Goal: Complete application form: Complete application form

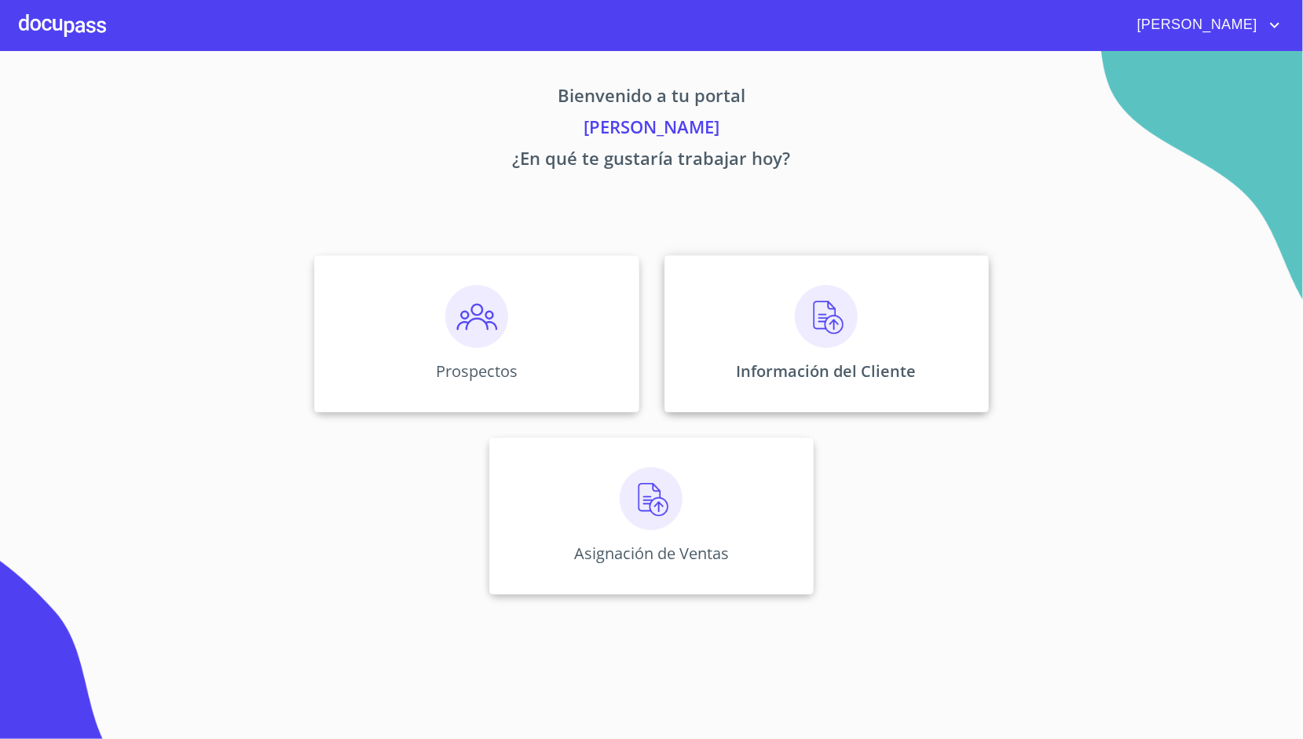
click at [759, 293] on div "Información del Cliente" at bounding box center [827, 333] width 324 height 157
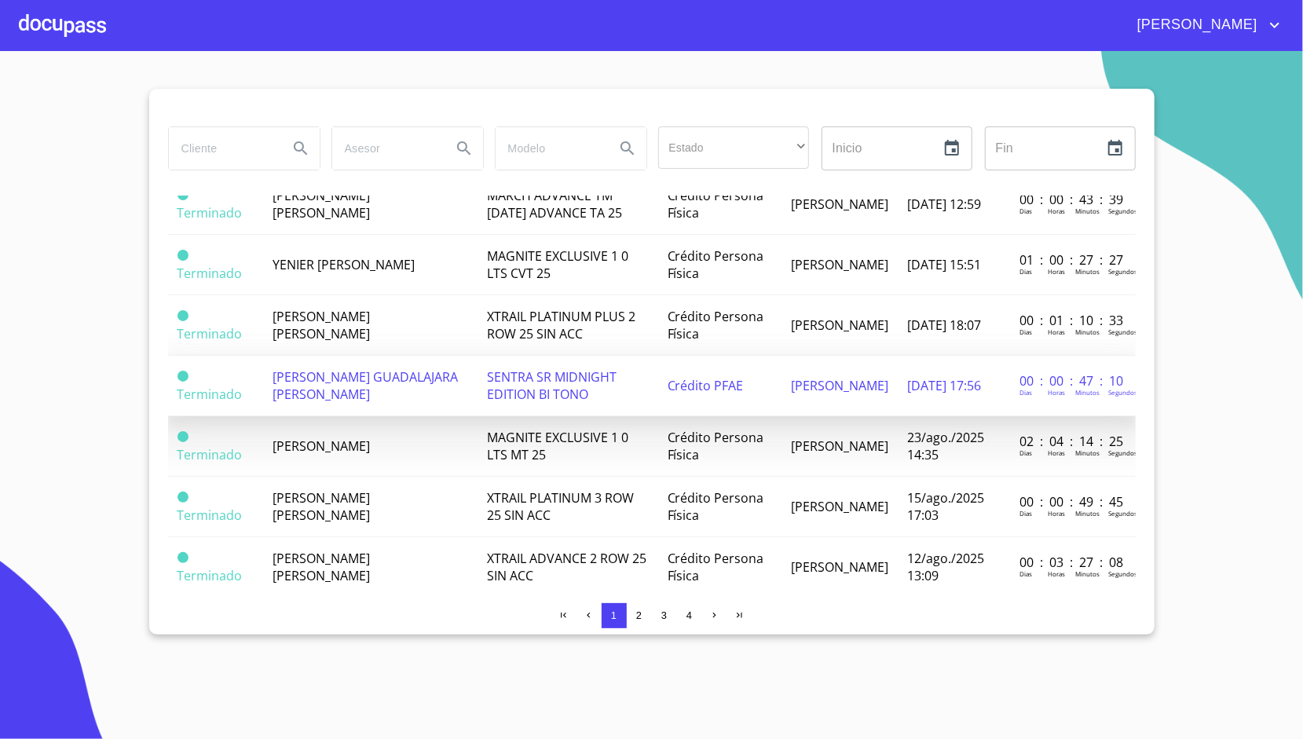
scroll to position [929, 0]
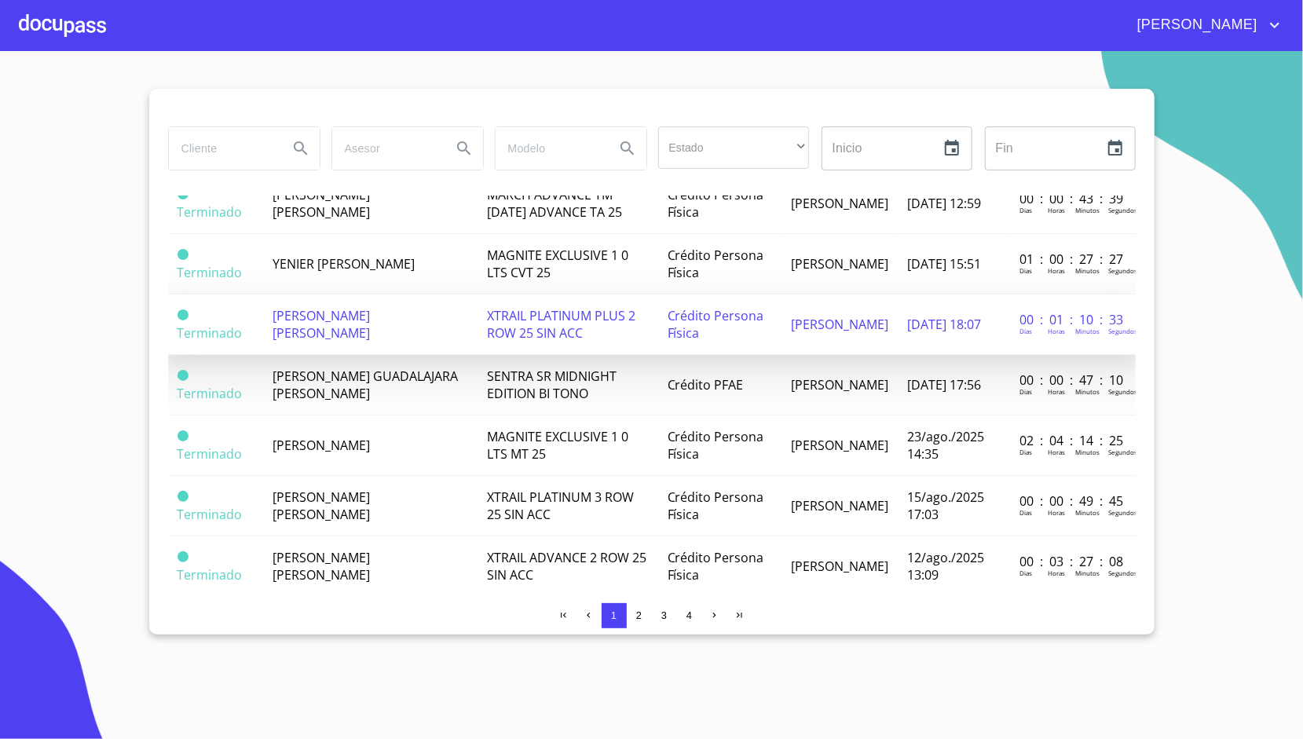
drag, startPoint x: 288, startPoint y: 419, endPoint x: 180, endPoint y: 296, distance: 163.1
click at [180, 310] on span at bounding box center [183, 315] width 11 height 11
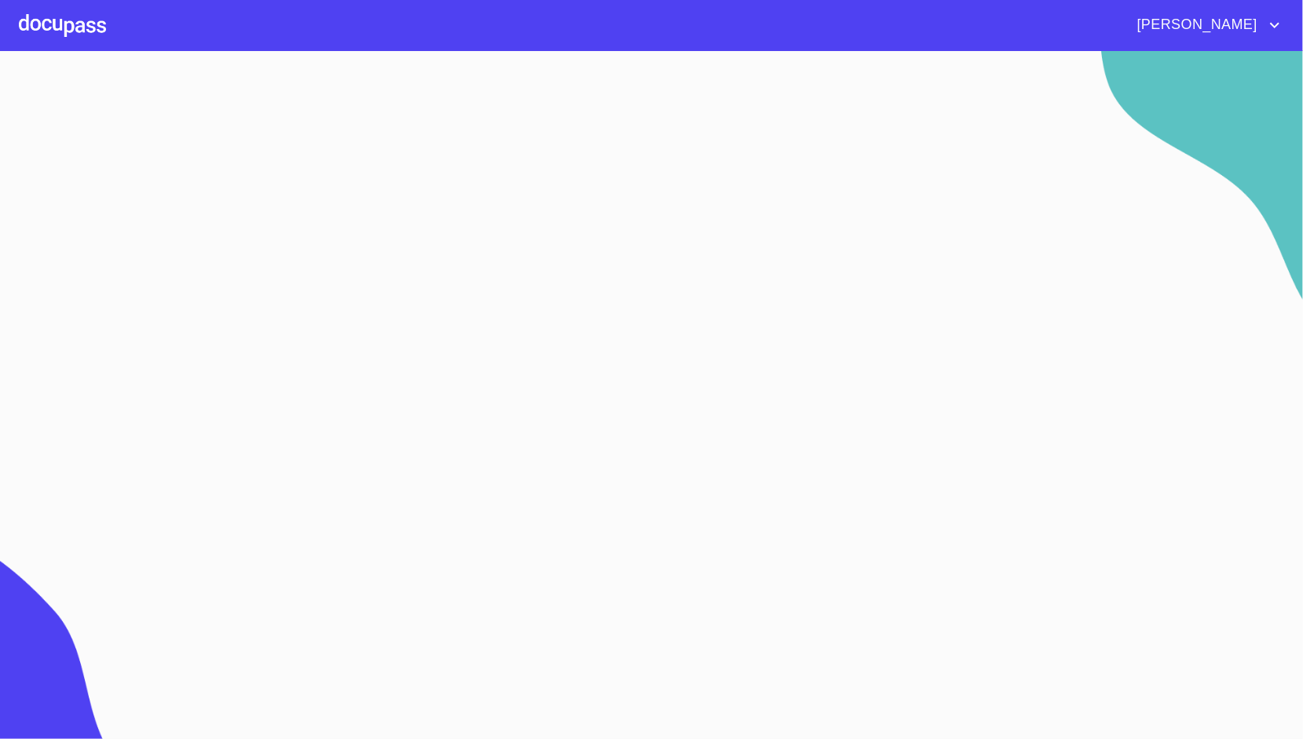
click at [55, 16] on div at bounding box center [62, 25] width 87 height 50
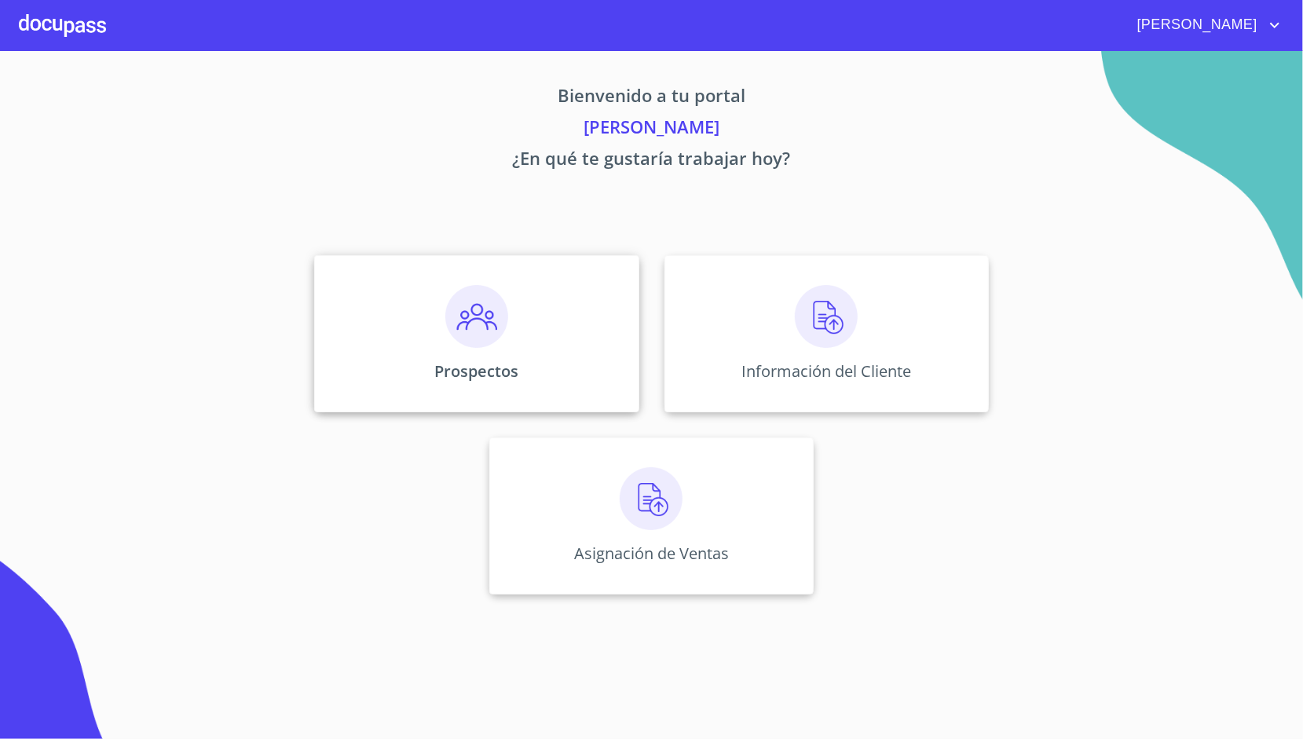
click at [434, 301] on div "Prospectos" at bounding box center [476, 333] width 324 height 157
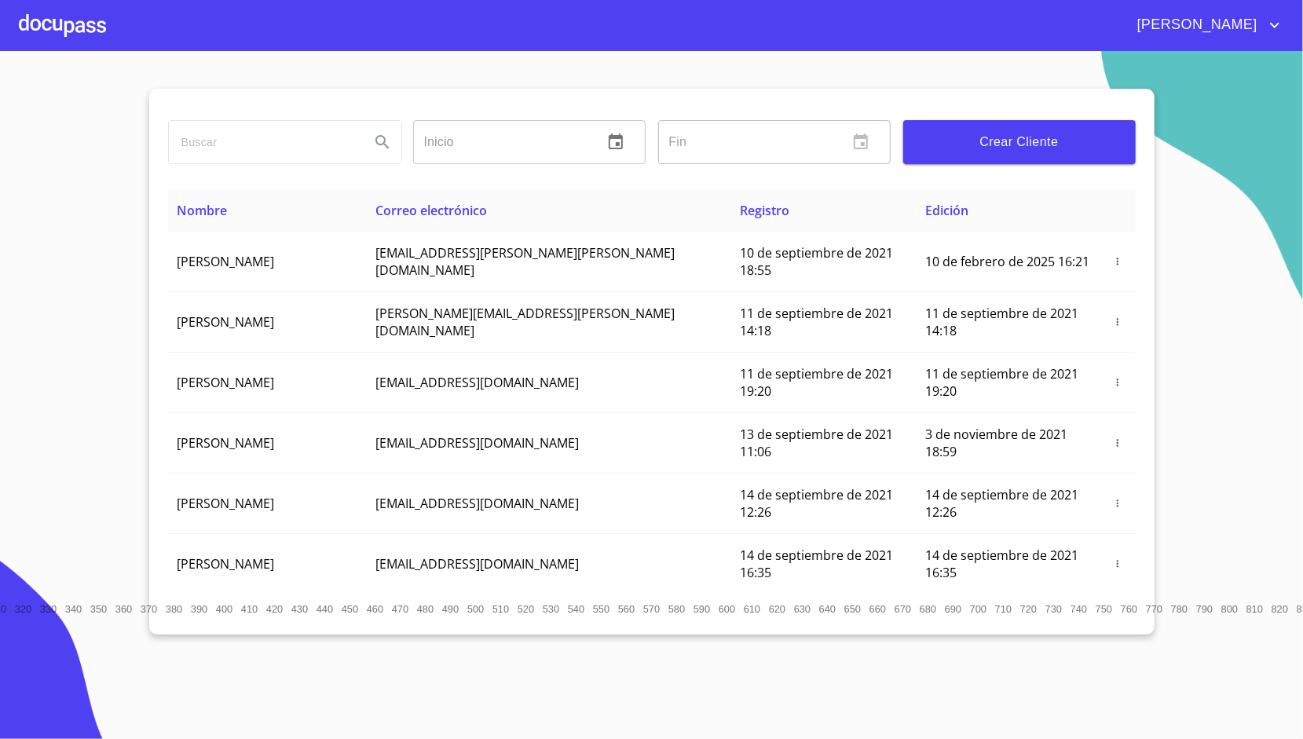
click at [291, 143] on input "search" at bounding box center [263, 142] width 189 height 42
type input "leti"
type input "[PERSON_NAME]"
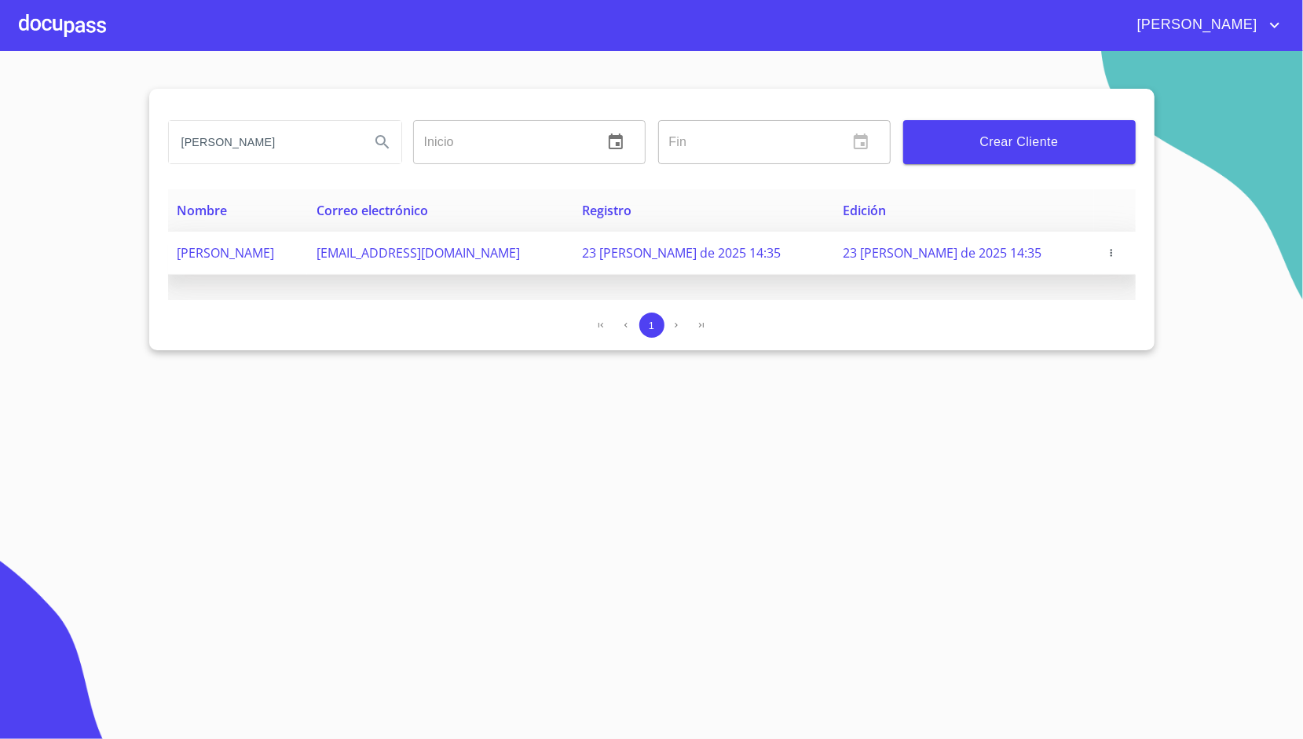
click at [1113, 254] on icon "button" at bounding box center [1111, 252] width 11 height 11
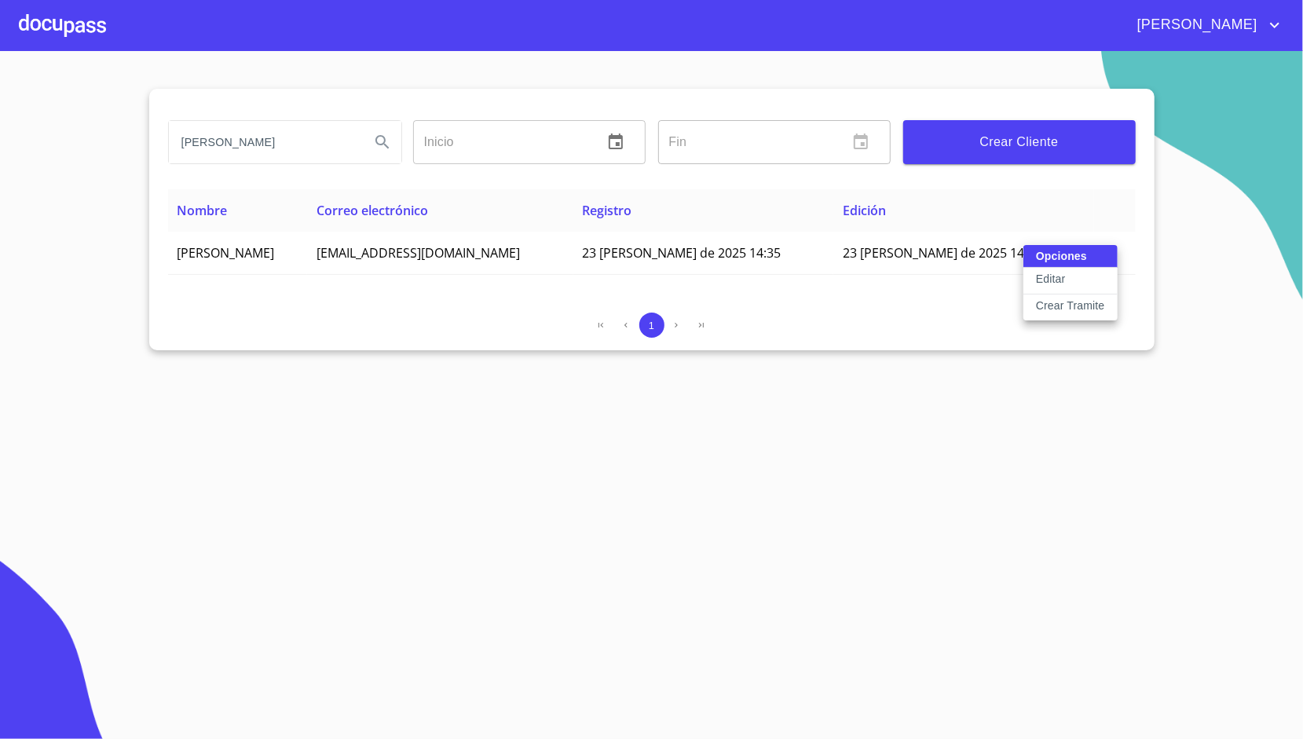
click at [1078, 277] on button "Editar" at bounding box center [1071, 281] width 94 height 27
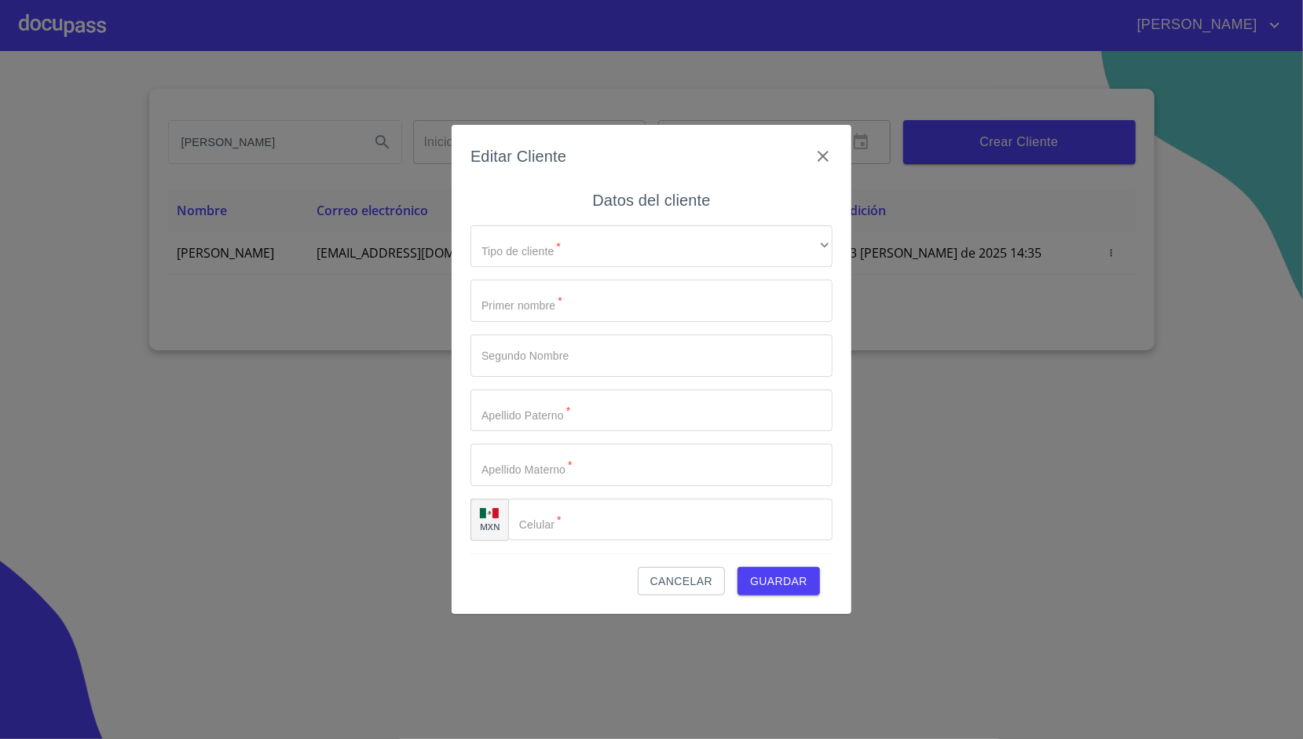
type input "[PERSON_NAME]"
type input "[PHONE_NUMBER]"
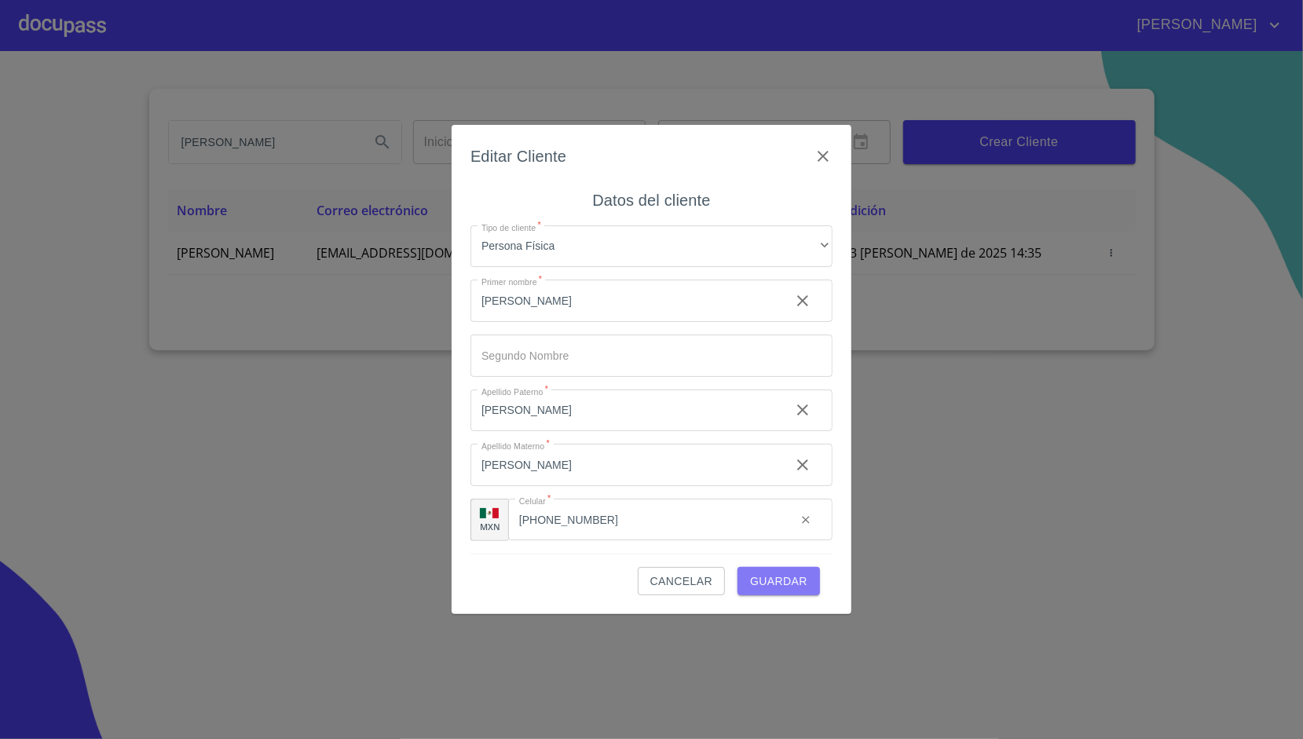
click at [800, 588] on span "Guardar" at bounding box center [778, 582] width 57 height 20
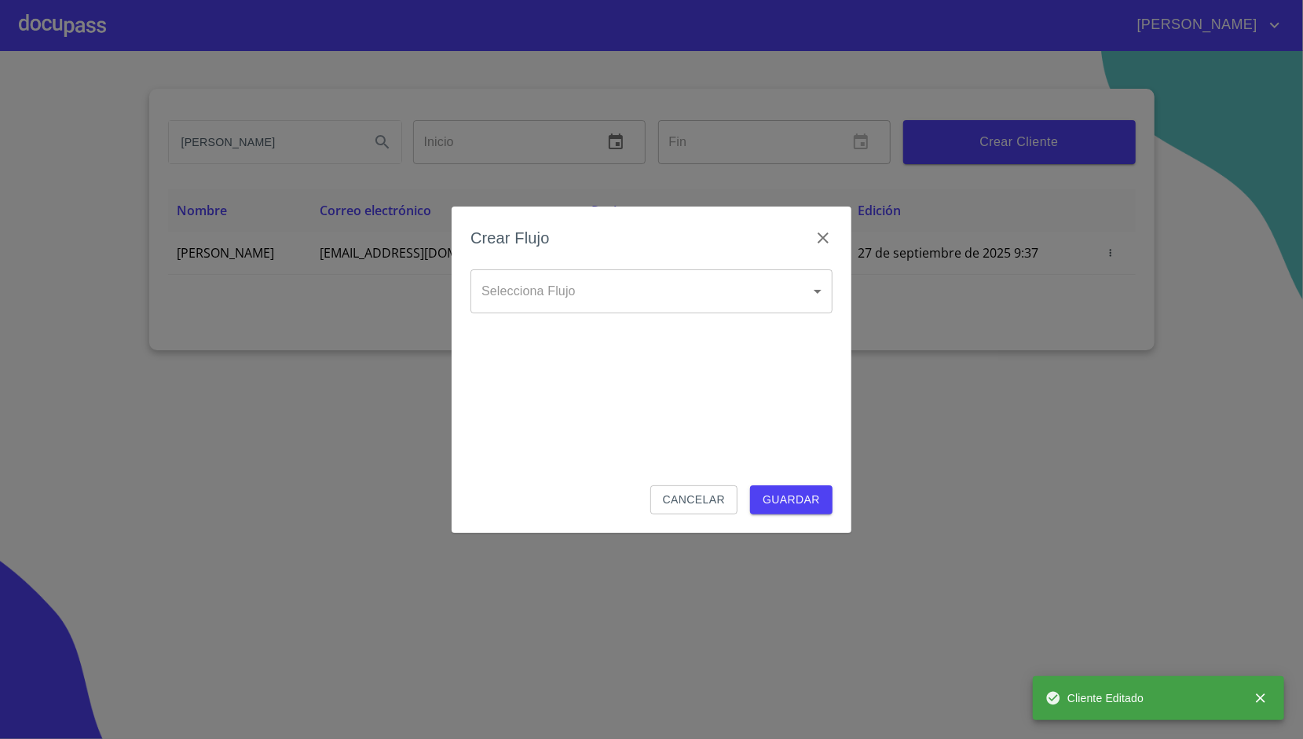
click at [652, 288] on body "[PERSON_NAME] [PERSON_NAME] Inicio ​ Fin ​ Crear Cliente Nombre Correo electrón…" at bounding box center [651, 369] width 1303 height 739
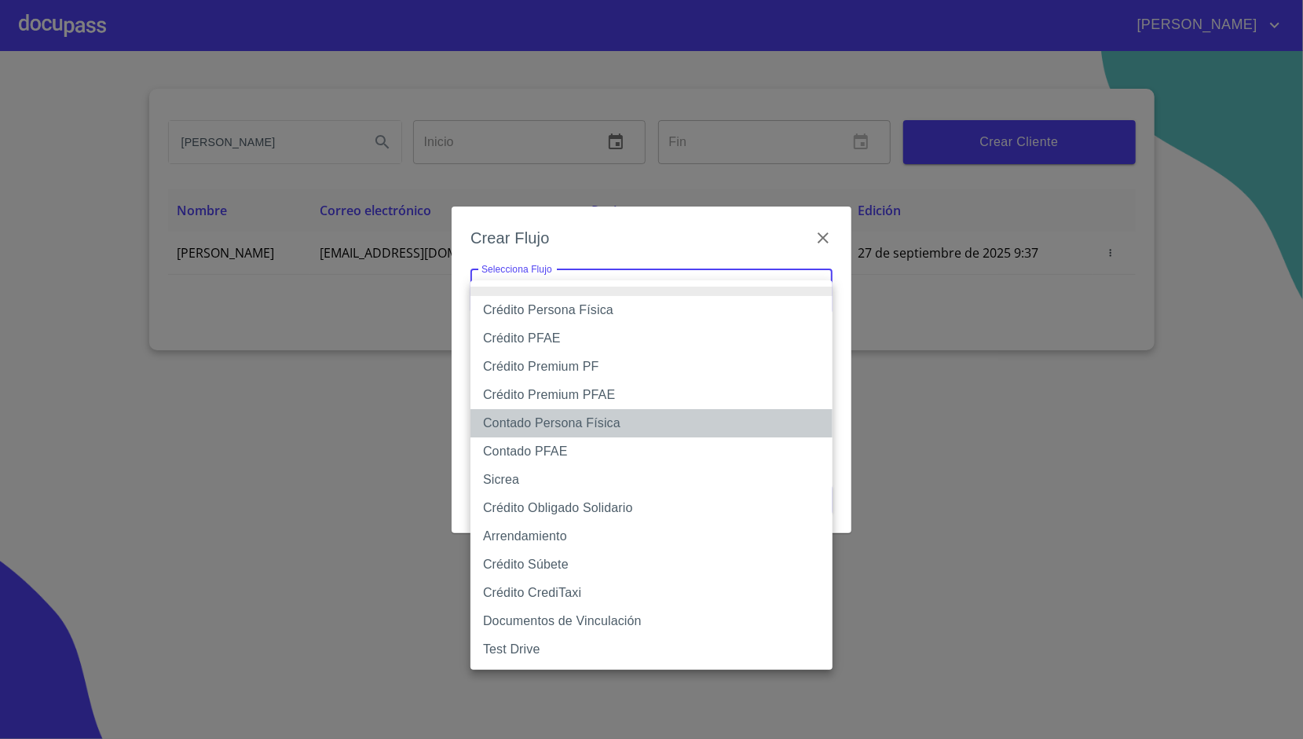
click at [585, 424] on li "Contado Persona Física" at bounding box center [652, 423] width 362 height 28
type input "60bf975b0d9865ccc2471536"
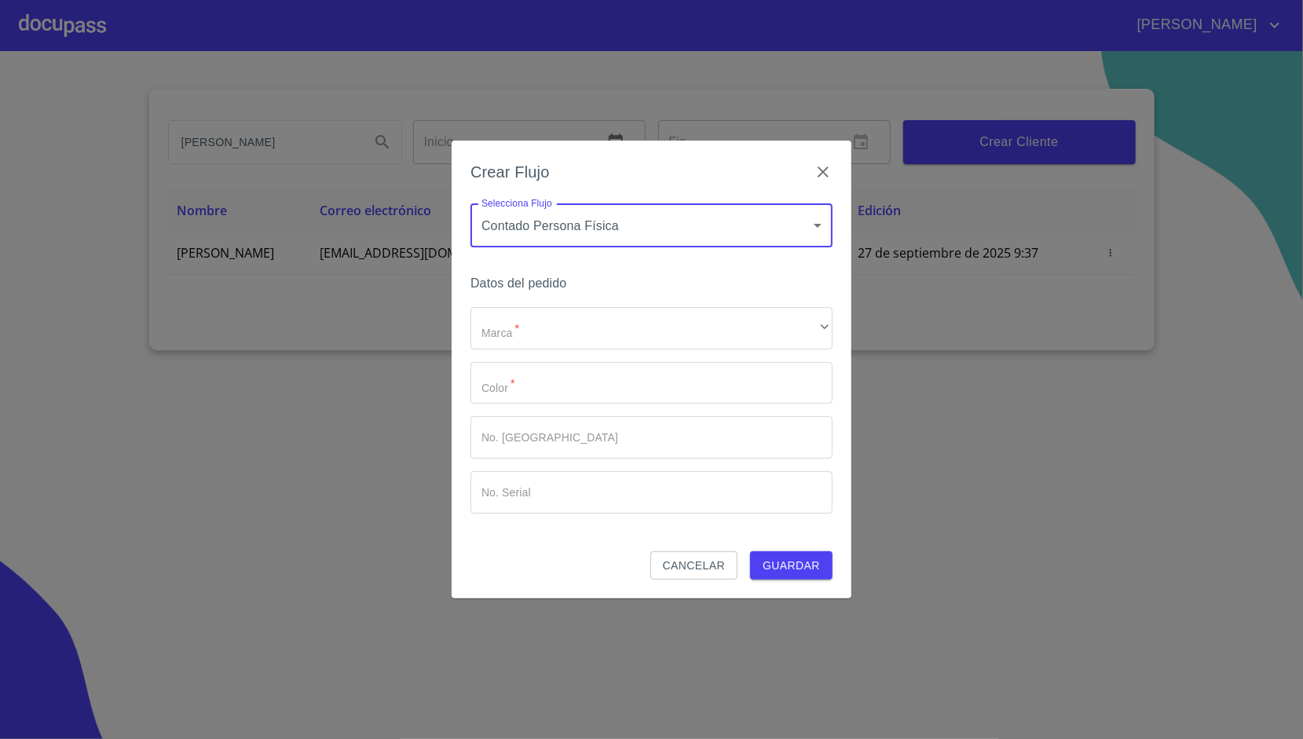
click at [570, 357] on div "Marca   * ​ ​ Color   * ​ No. Pedido ​ No. Serial ​" at bounding box center [652, 410] width 362 height 207
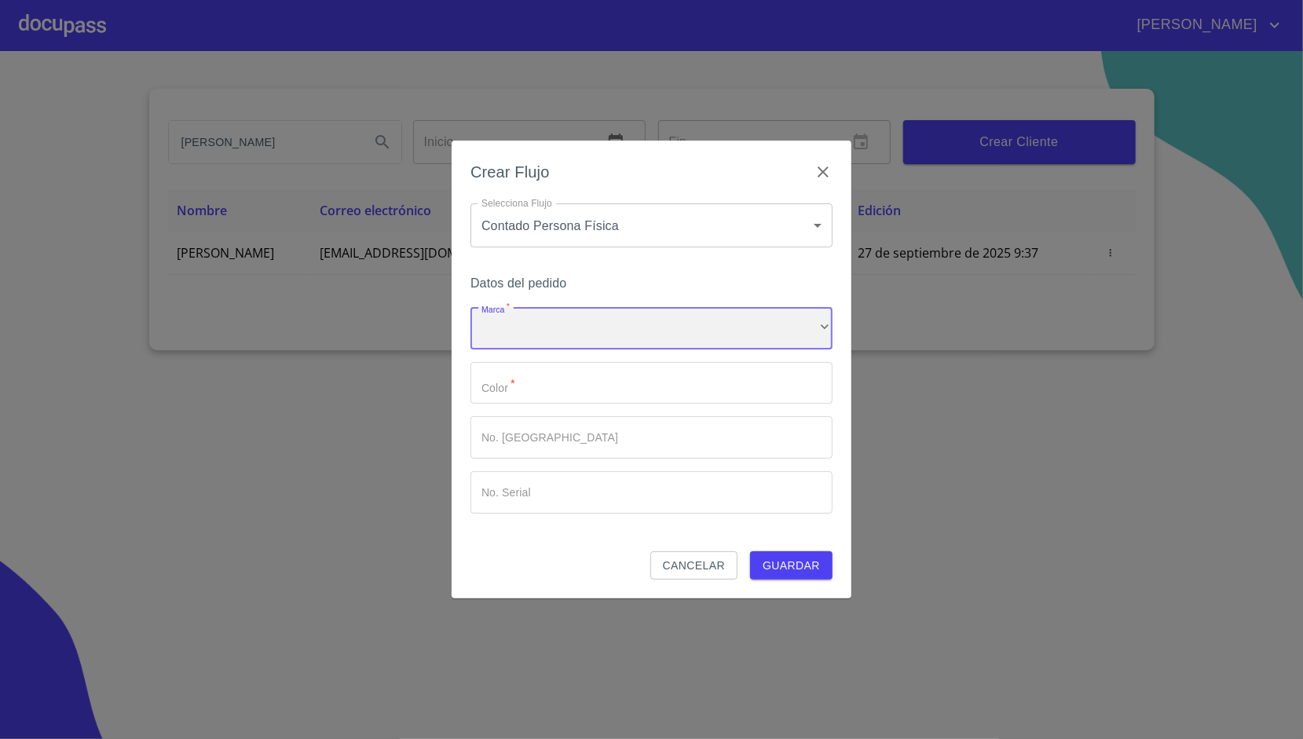
click at [572, 335] on div "​" at bounding box center [652, 328] width 362 height 42
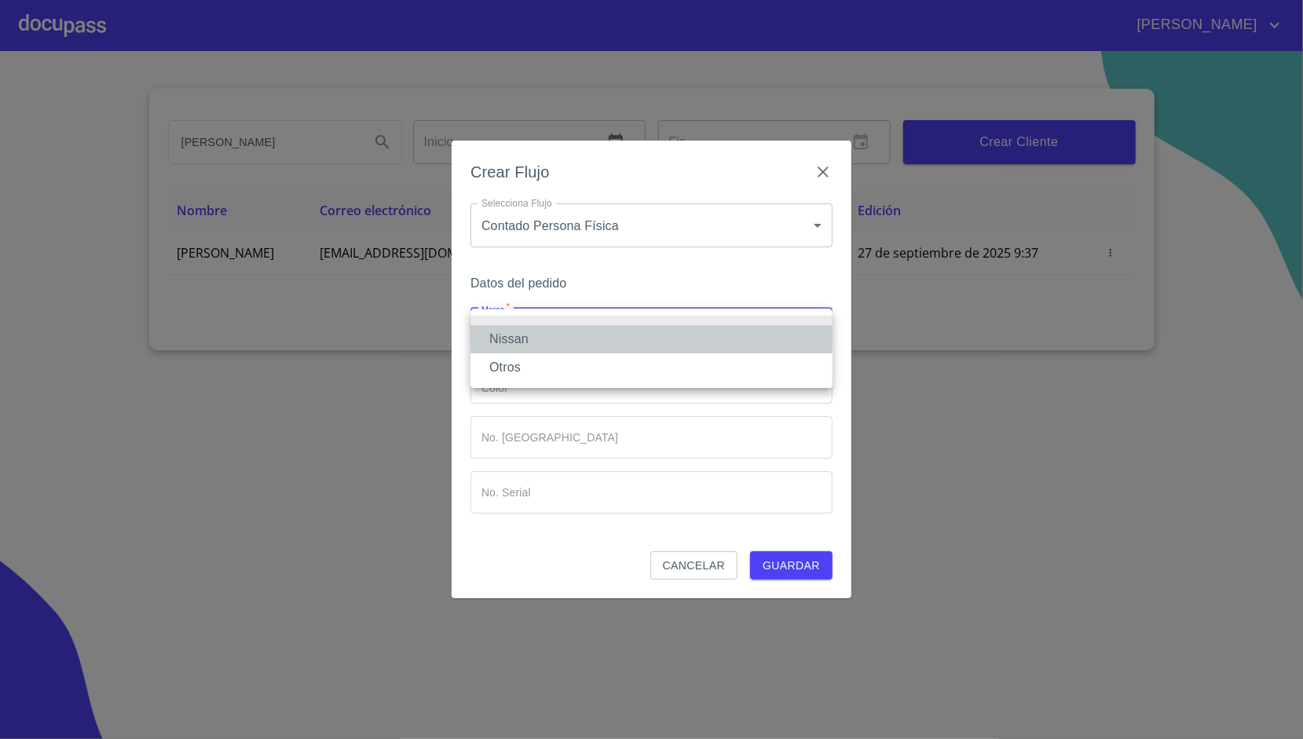
click at [547, 346] on li "Nissan" at bounding box center [652, 339] width 362 height 28
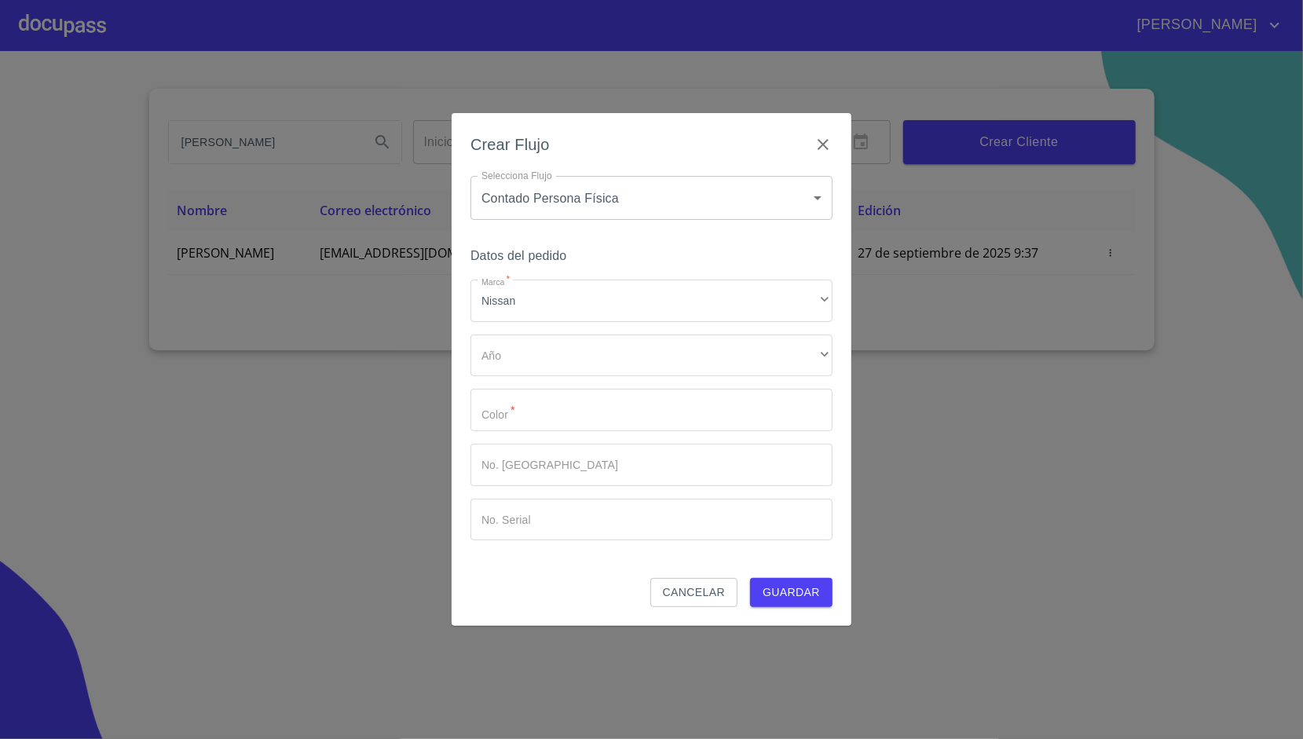
click at [541, 379] on div "Marca   * Nissan ​ Año ​ ​ Color   * ​ No. Pedido ​ No. Serial ​" at bounding box center [652, 410] width 362 height 261
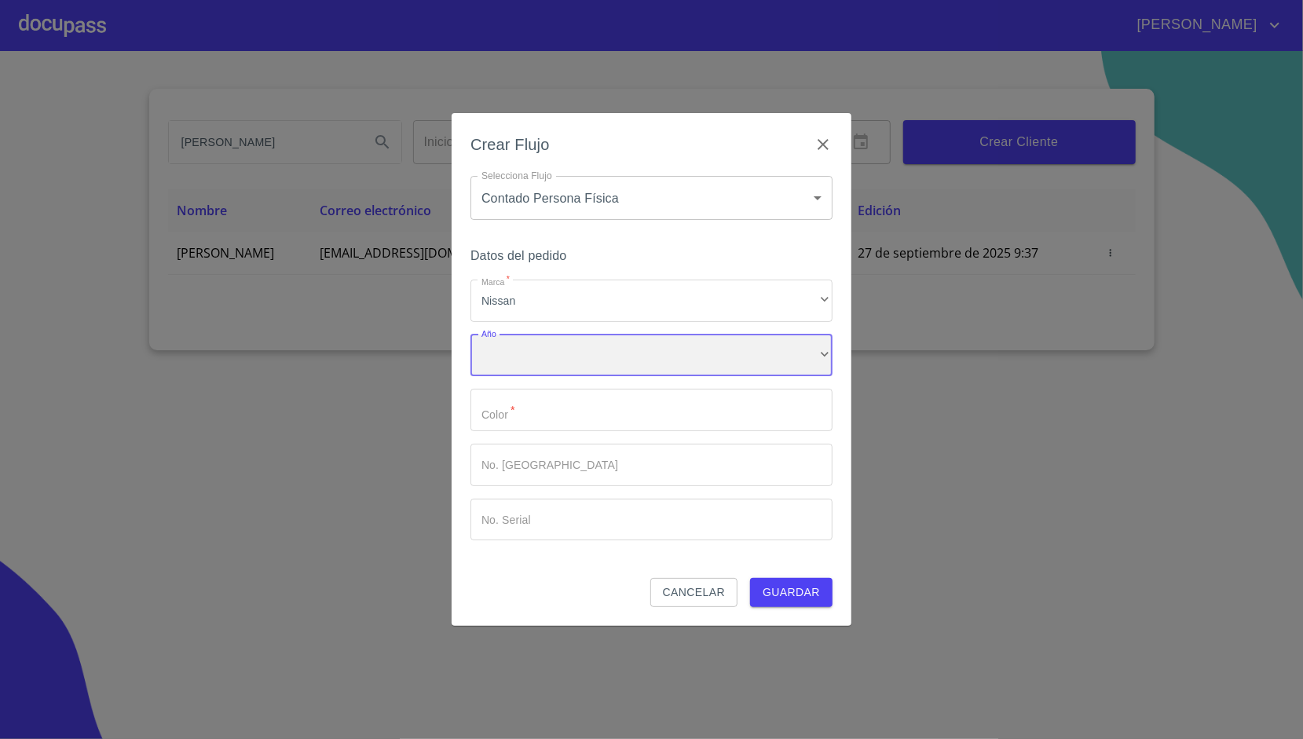
click at [552, 370] on div "​" at bounding box center [652, 356] width 362 height 42
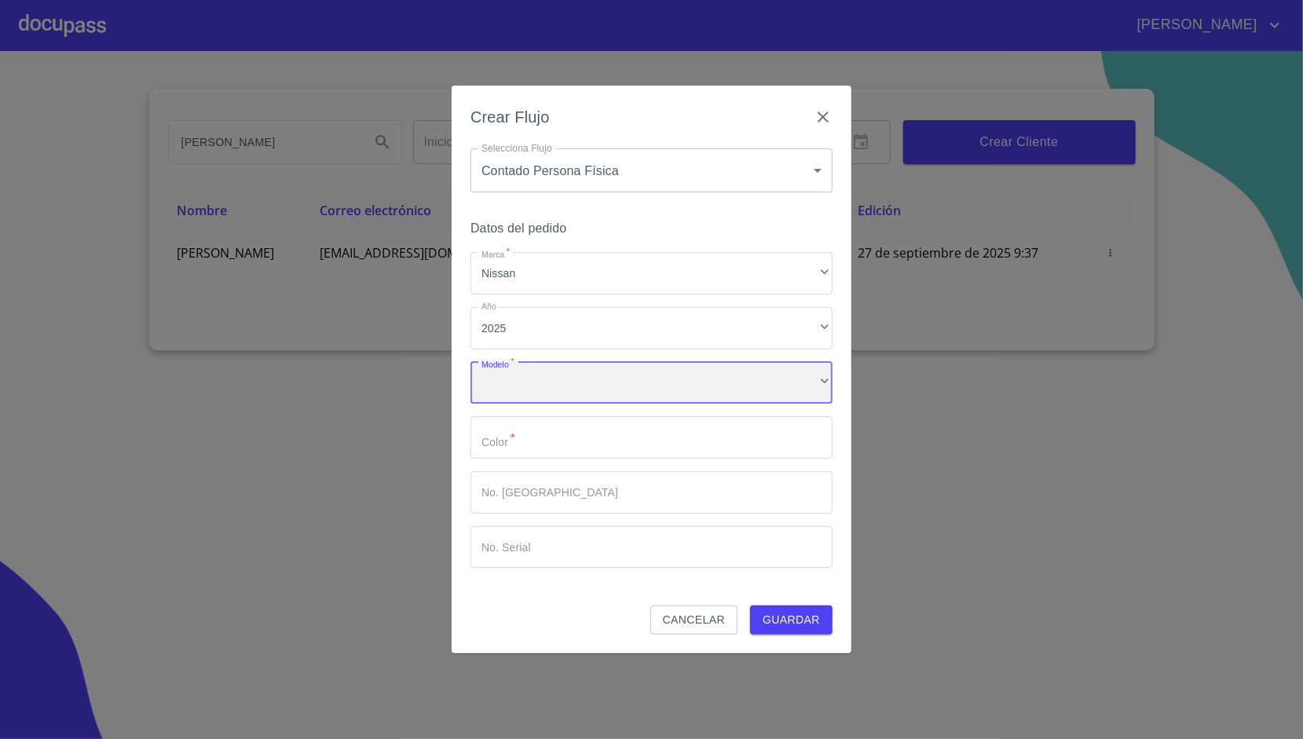
click at [552, 370] on div "​" at bounding box center [652, 383] width 362 height 42
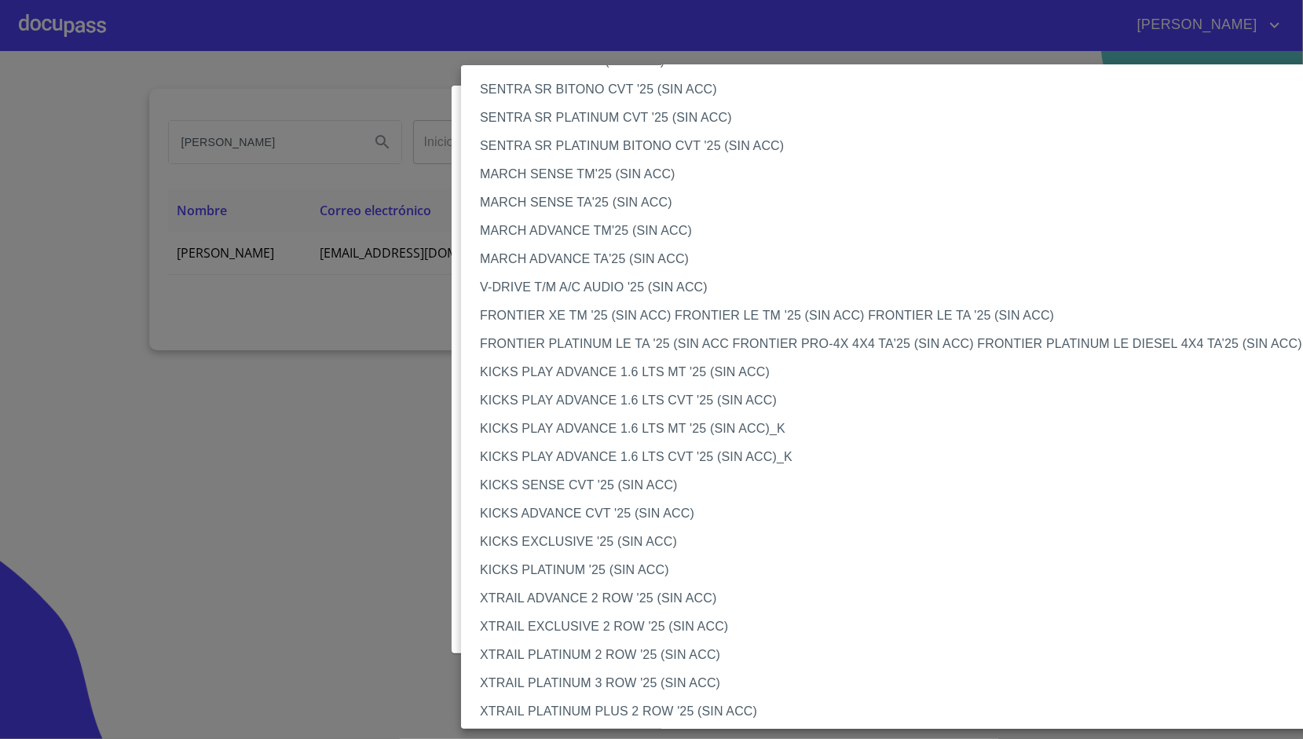
scroll to position [1054, 0]
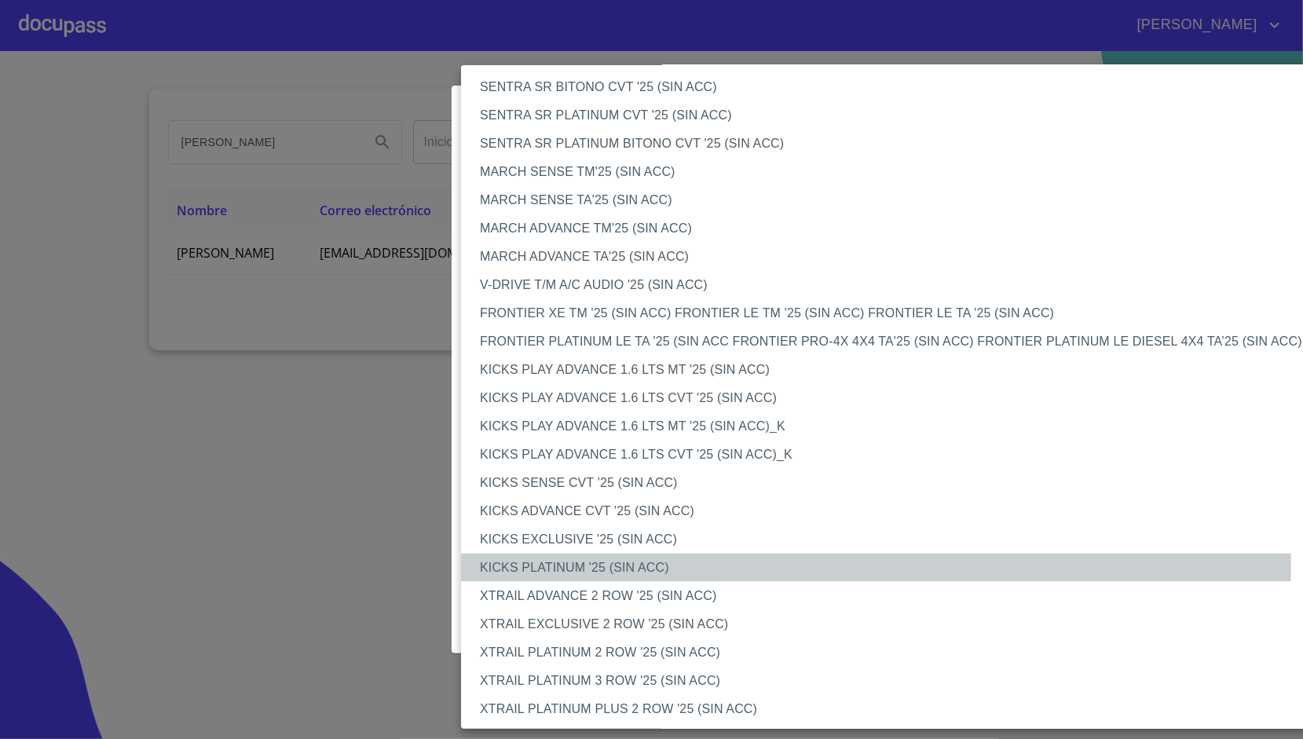
click at [585, 561] on li "KICKS PLATINUM '25 (SIN ACC)" at bounding box center [900, 568] width 878 height 28
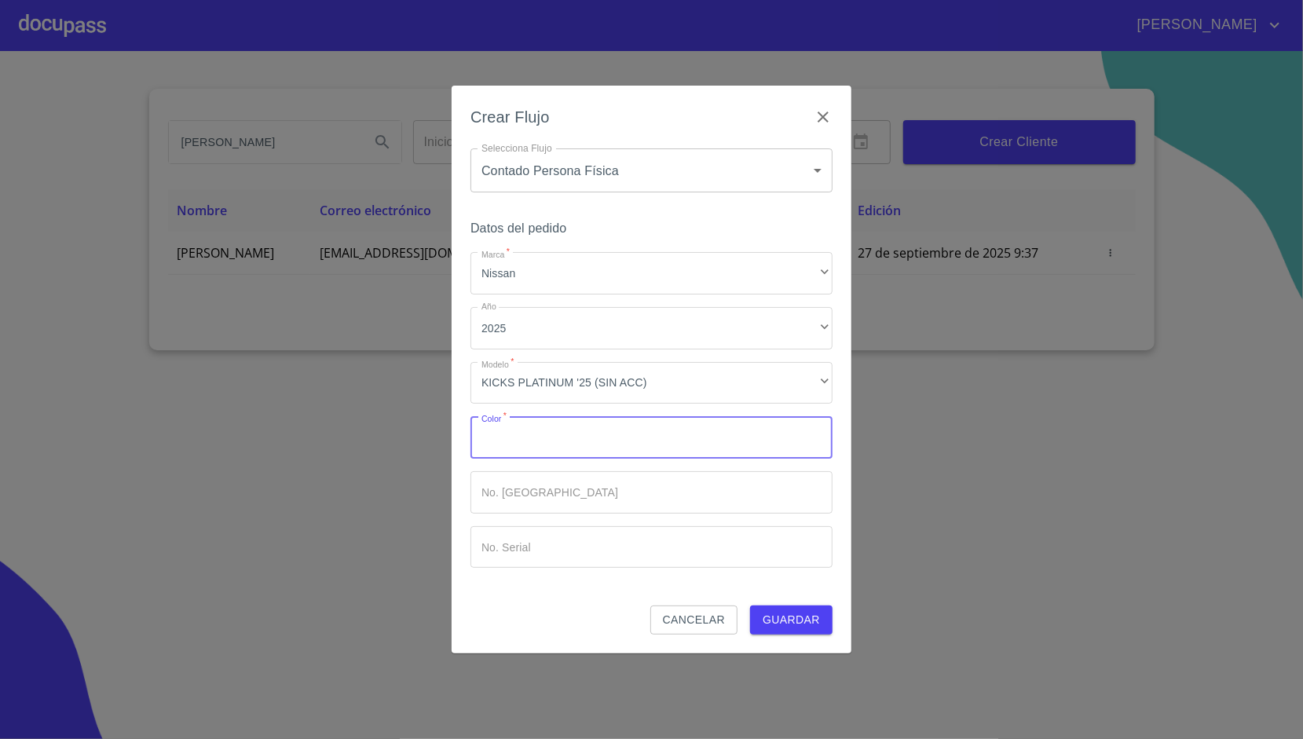
click at [599, 446] on input "Marca   *" at bounding box center [652, 437] width 362 height 42
type input "AZUL"
click at [640, 584] on div "Datos del pedido Marca   * Nissan ​ Año 2025 ​ Modelo   * KICKS PLATINUM '25 (S…" at bounding box center [652, 412] width 362 height 388
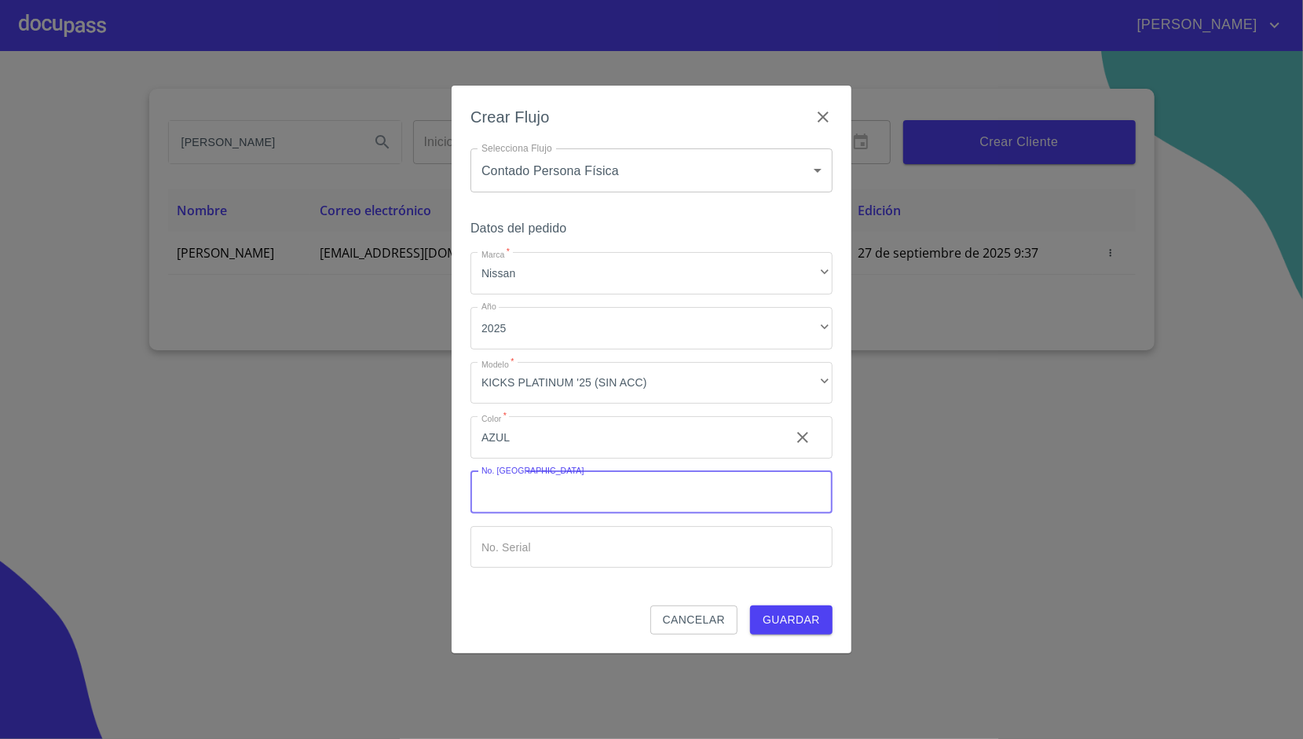
click at [594, 495] on input "Marca   *" at bounding box center [652, 492] width 362 height 42
click at [731, 589] on div "Datos del pedido Marca   * Nissan ​ Año 2025 ​ Modelo   * KICKS PLATINUM '25 (S…" at bounding box center [652, 412] width 362 height 388
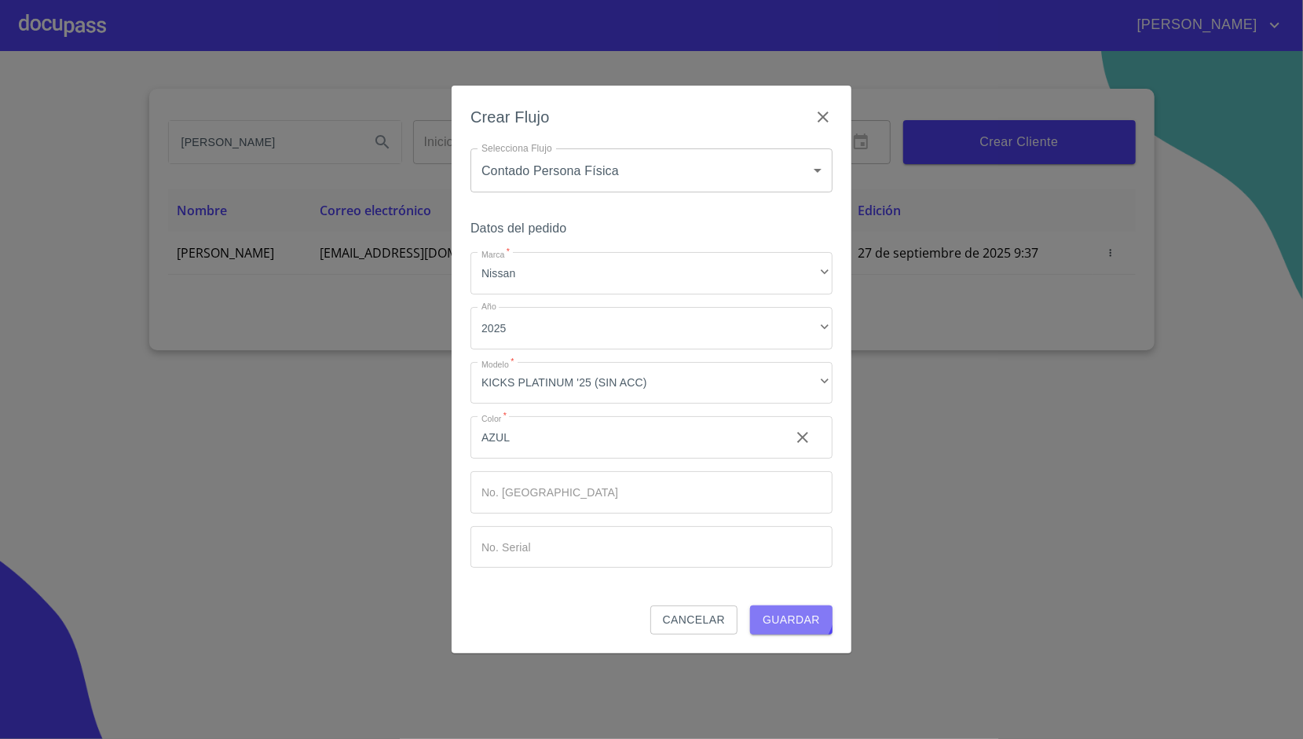
click at [789, 610] on span "Guardar" at bounding box center [791, 620] width 57 height 20
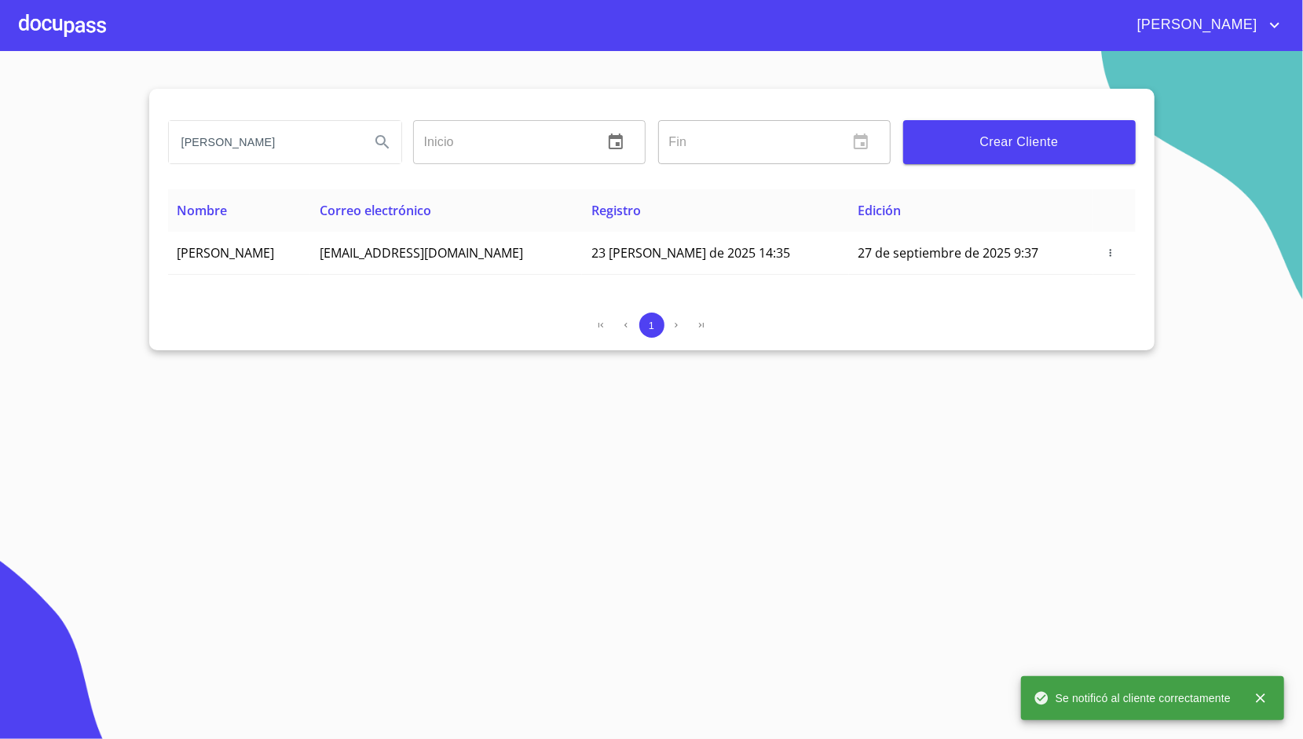
click at [71, 35] on div at bounding box center [62, 25] width 87 height 50
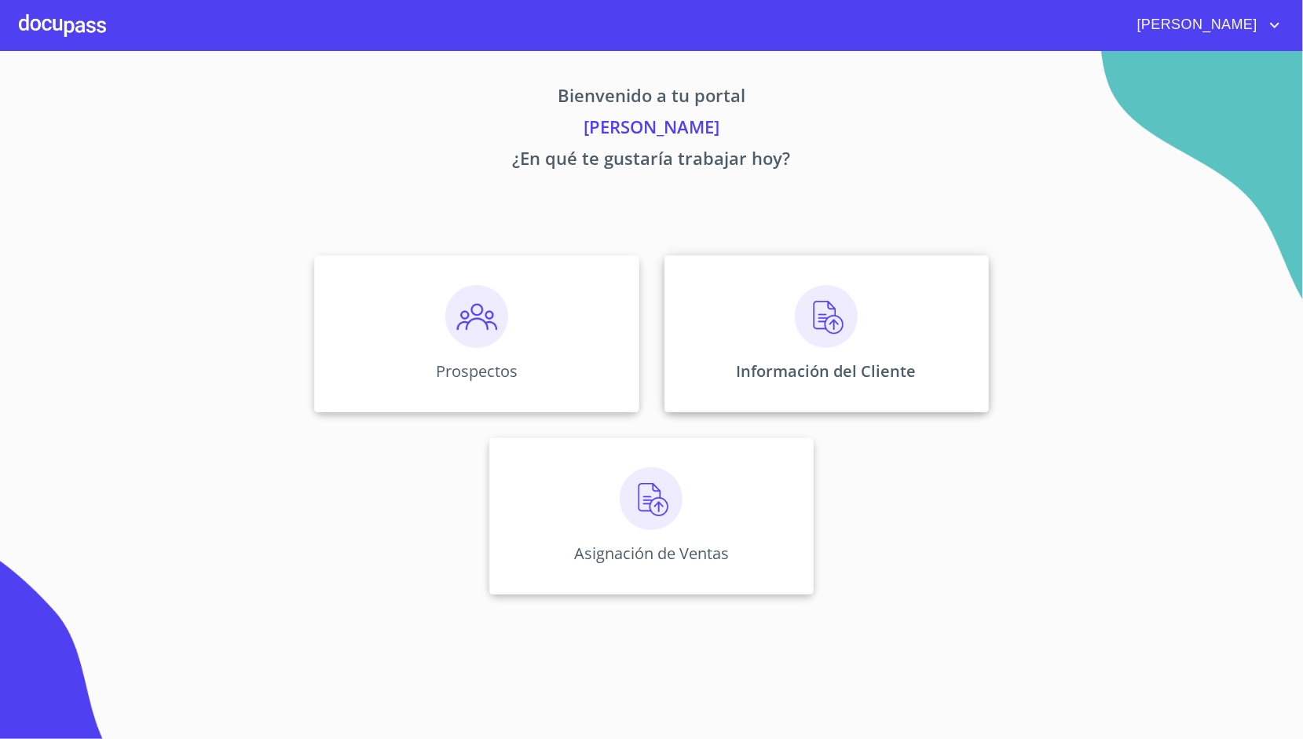
click at [767, 322] on div "Información del Cliente" at bounding box center [827, 333] width 324 height 157
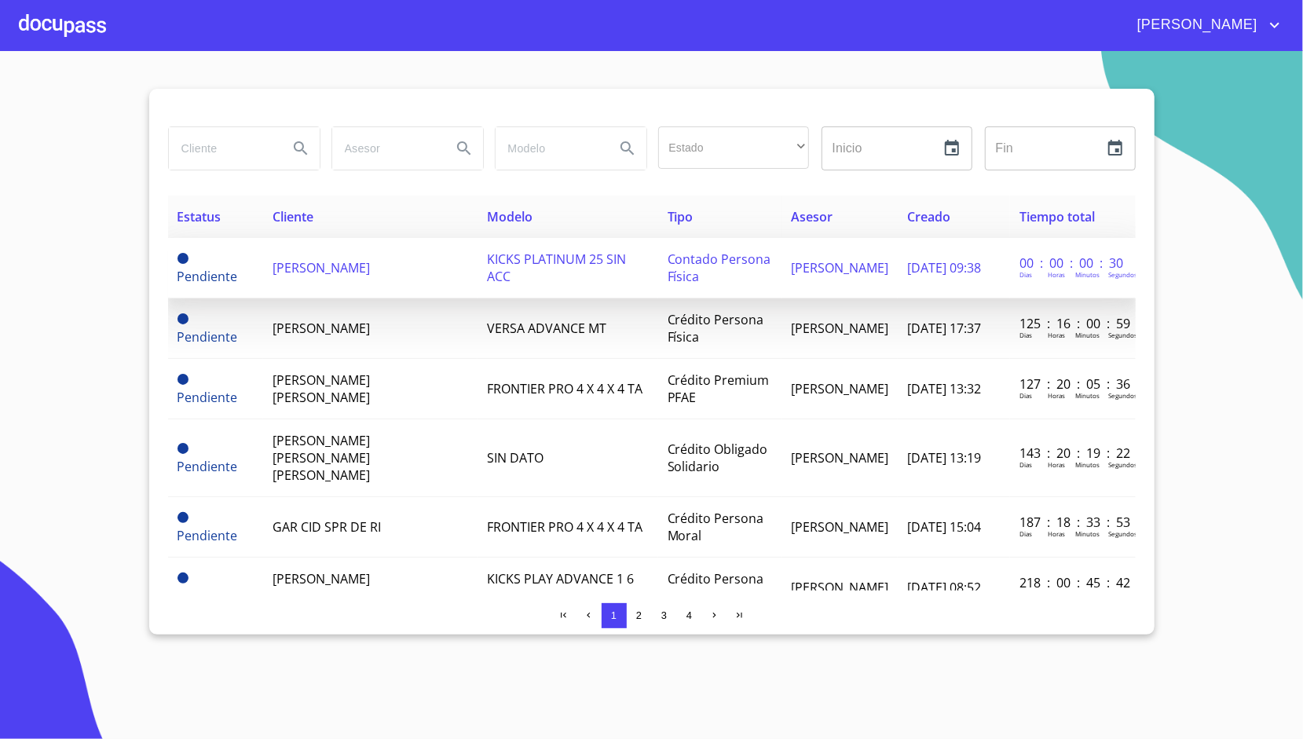
click at [479, 255] on td "KICKS PLATINUM 25 SIN ACC" at bounding box center [568, 268] width 180 height 60
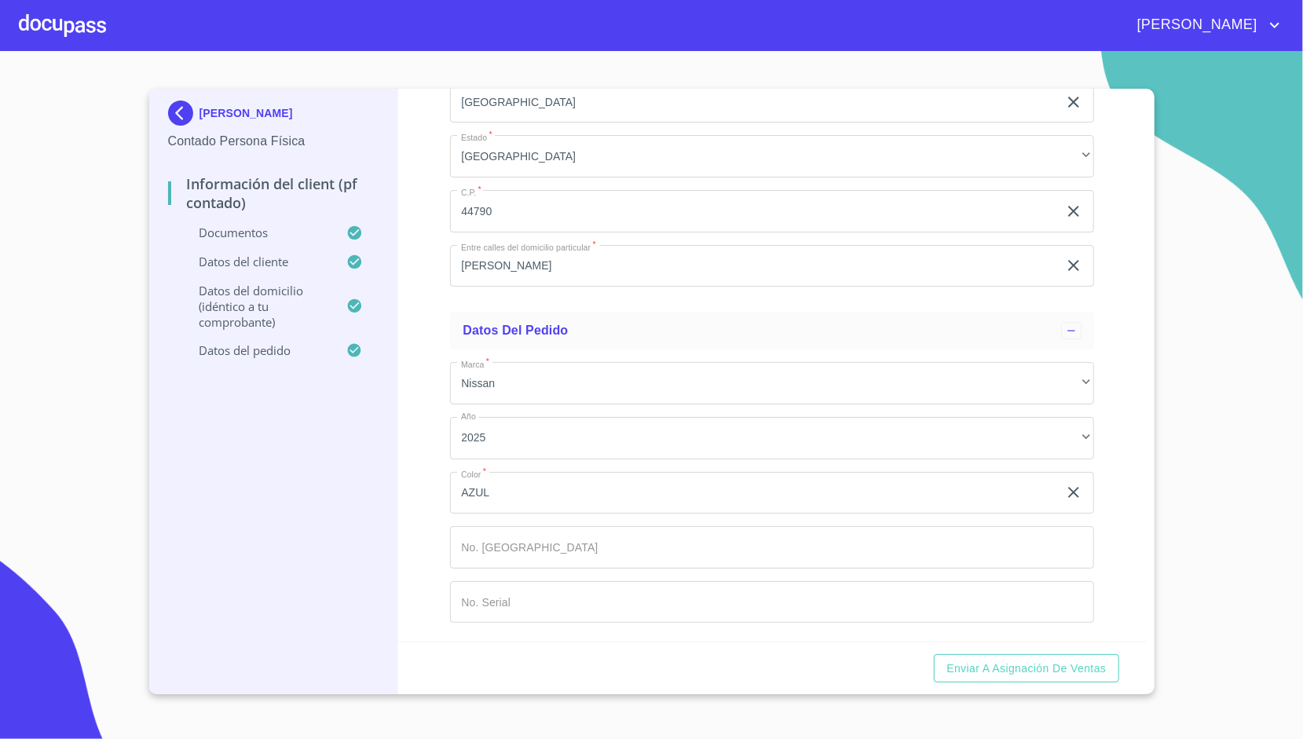
scroll to position [3912, 0]
click at [1036, 671] on span "Enviar a Asignación de Ventas" at bounding box center [1026, 669] width 159 height 20
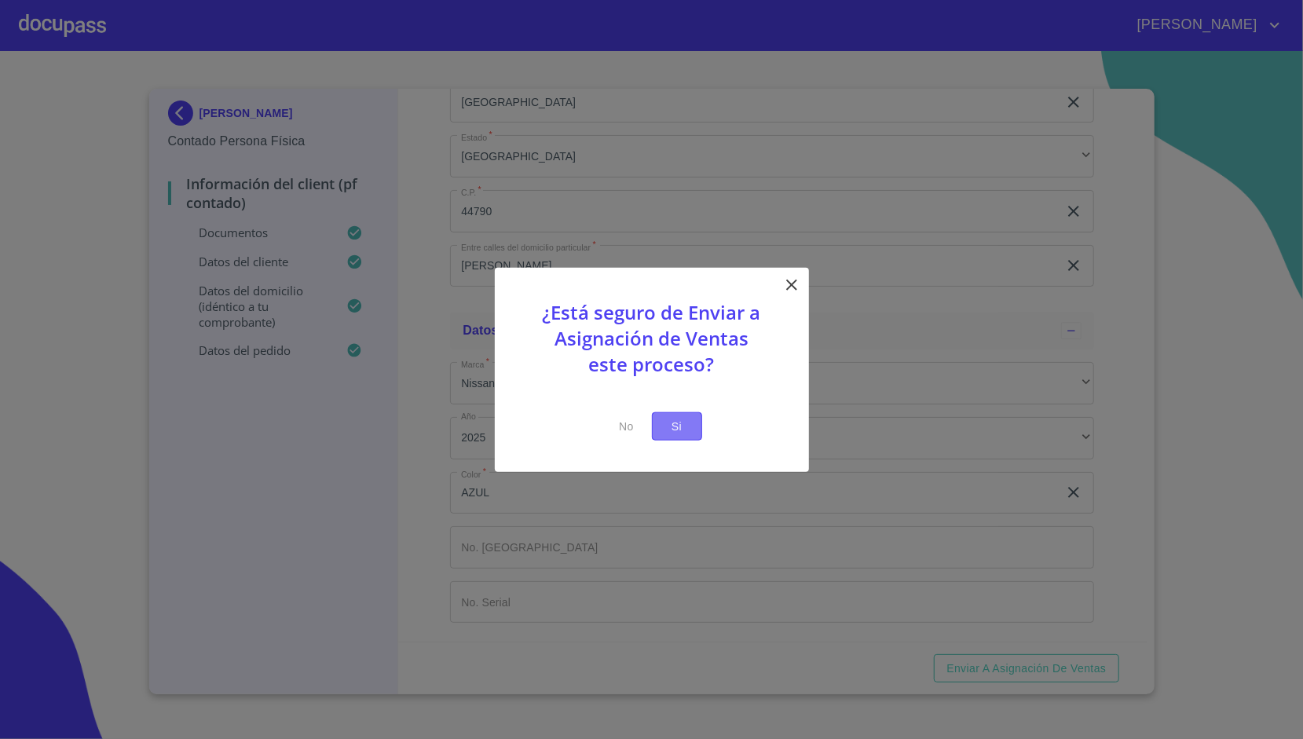
click at [689, 425] on span "Si" at bounding box center [677, 426] width 25 height 20
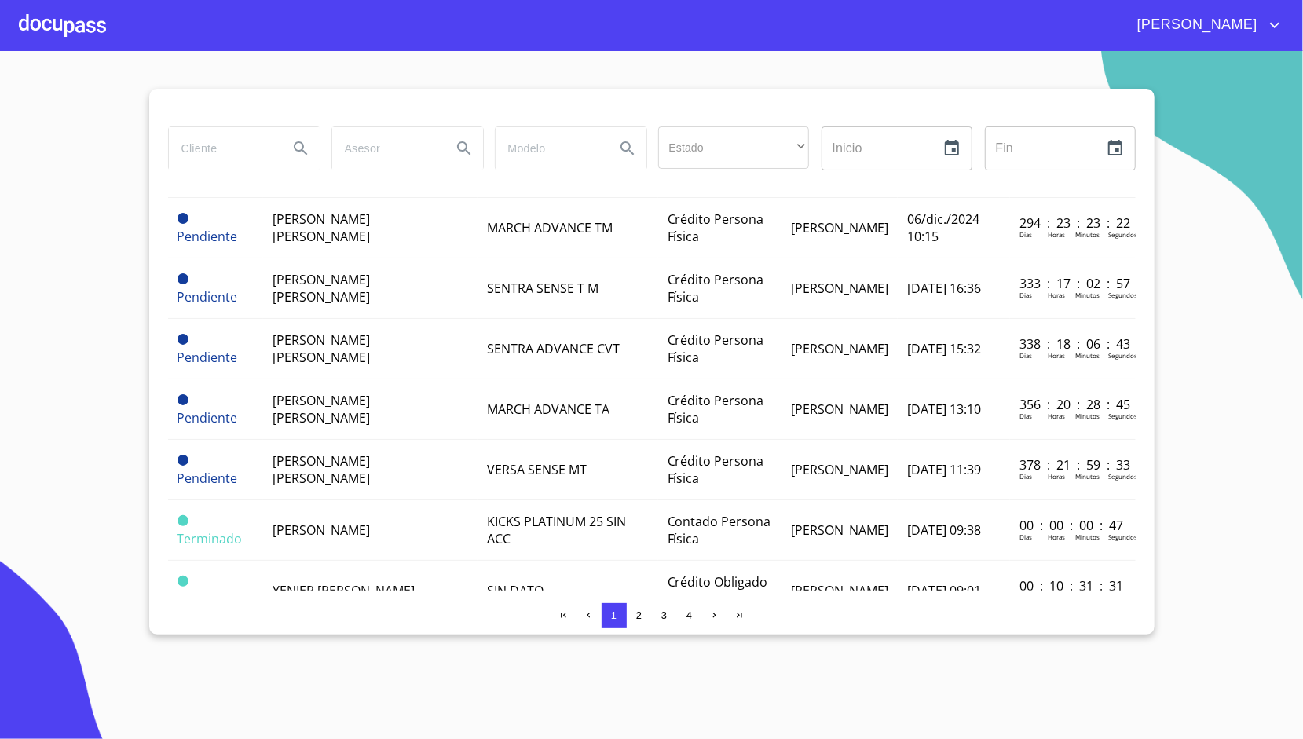
scroll to position [486, 0]
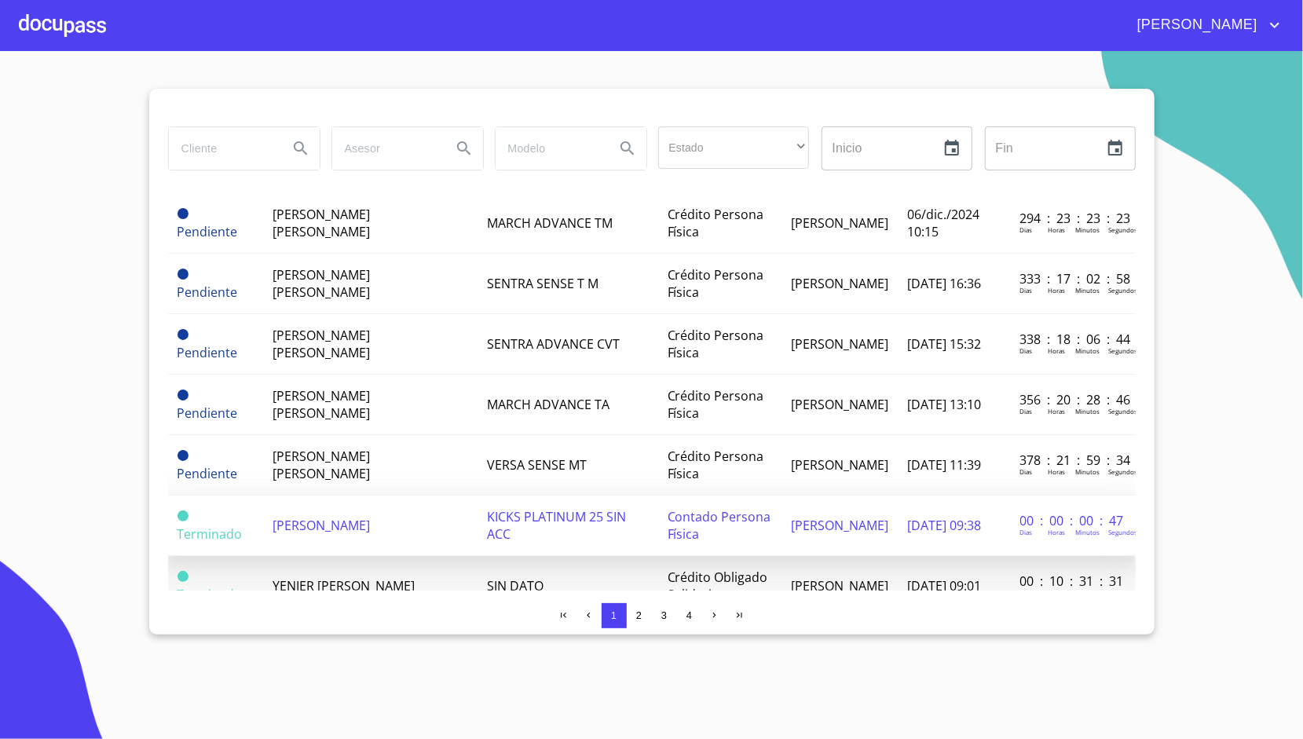
click at [370, 517] on span "[PERSON_NAME]" at bounding box center [321, 525] width 97 height 17
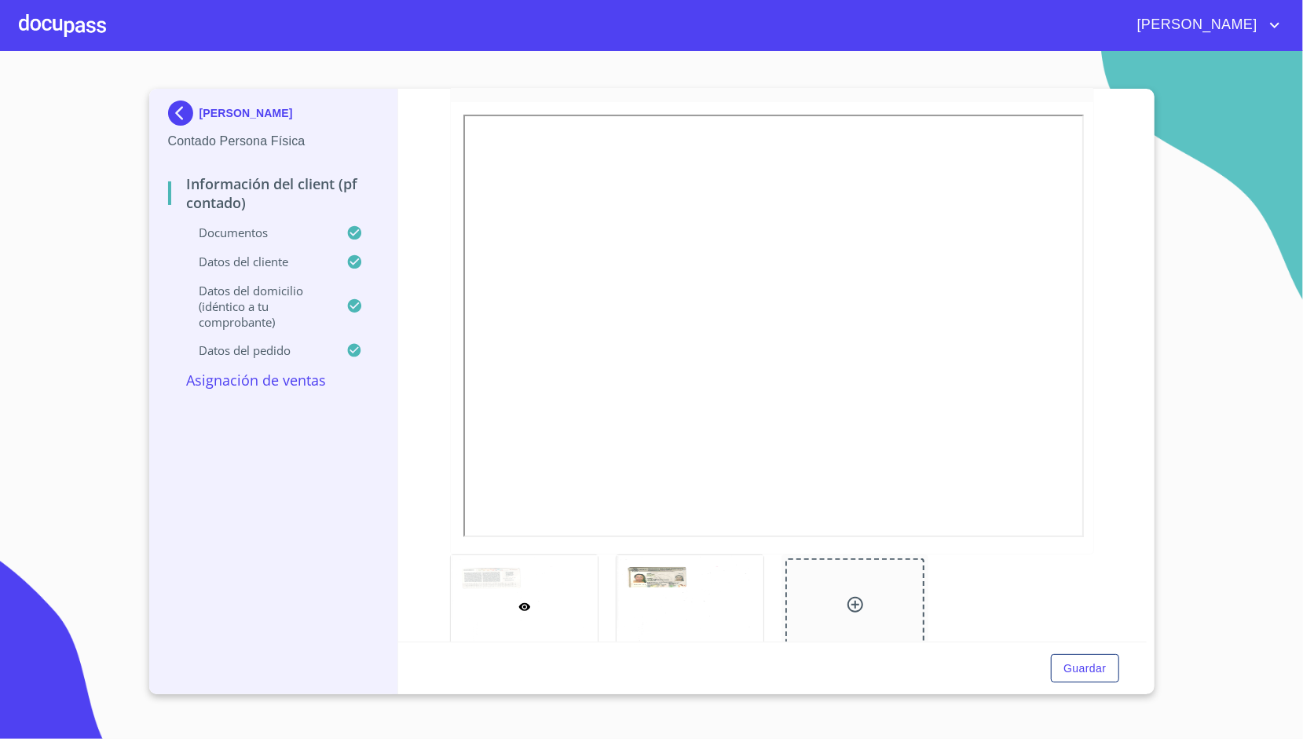
scroll to position [286, 0]
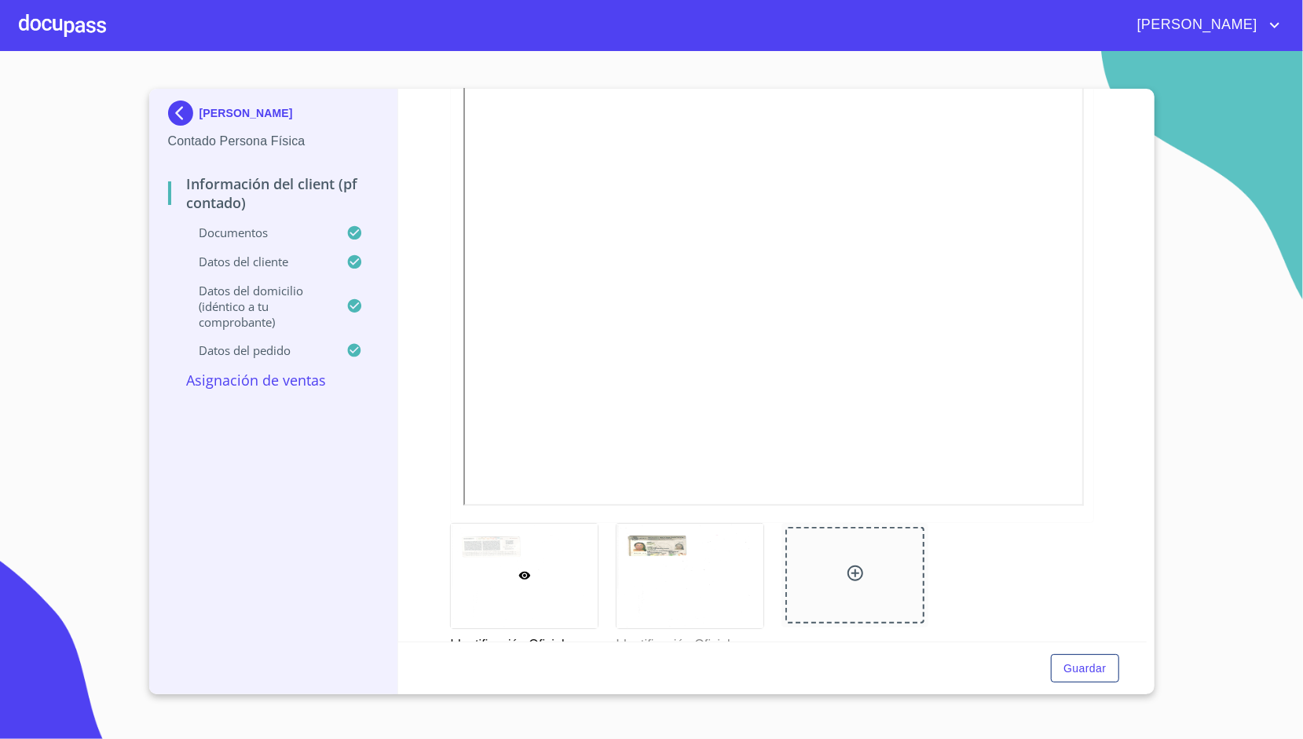
click at [291, 386] on p "Asignación de Ventas" at bounding box center [273, 380] width 211 height 19
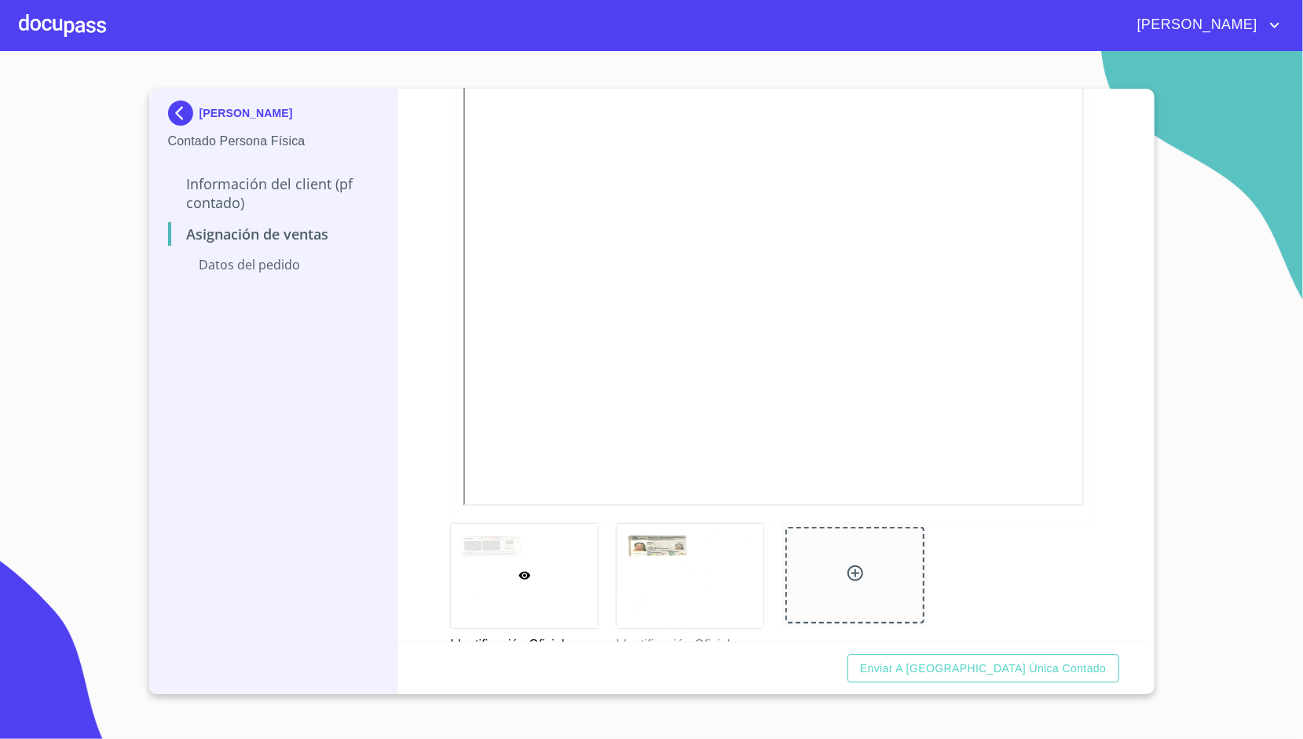
scroll to position [0, 0]
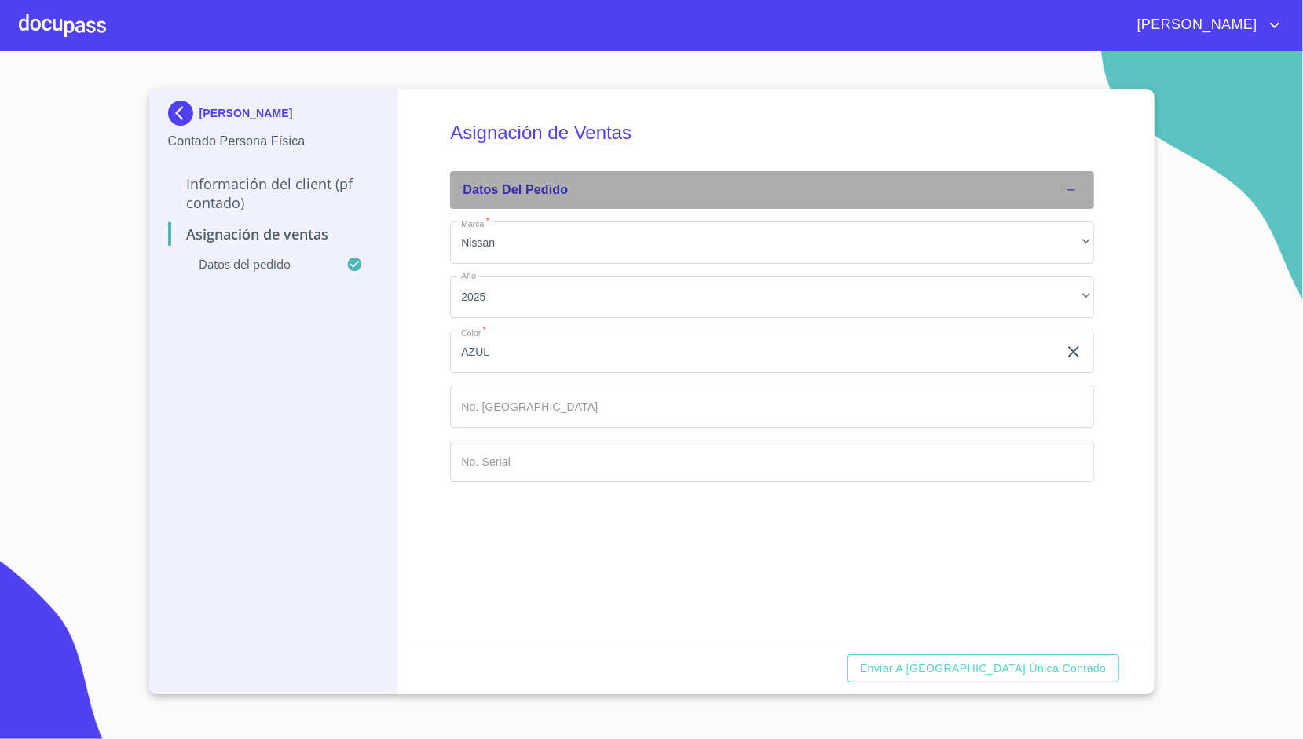
click at [783, 190] on div "Datos del pedido" at bounding box center [762, 190] width 599 height 19
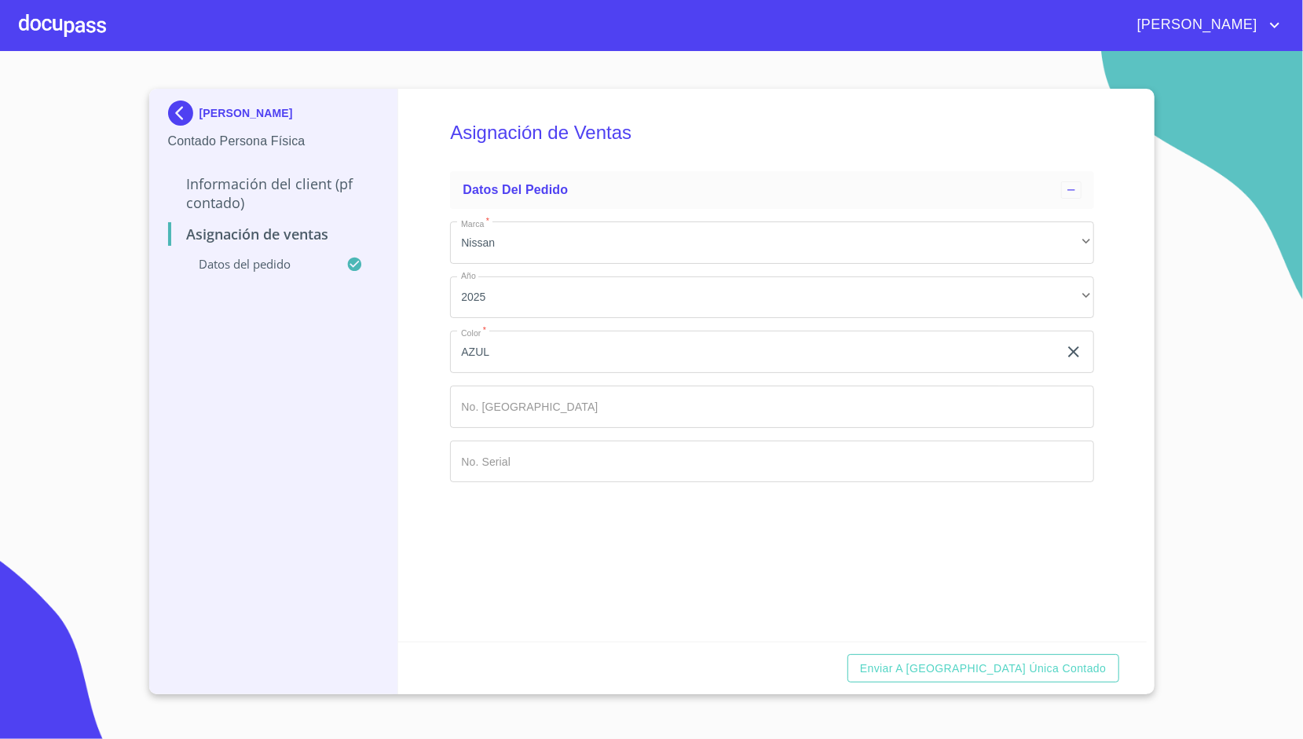
click at [248, 198] on p "Información del Client (PF contado)" at bounding box center [273, 193] width 211 height 38
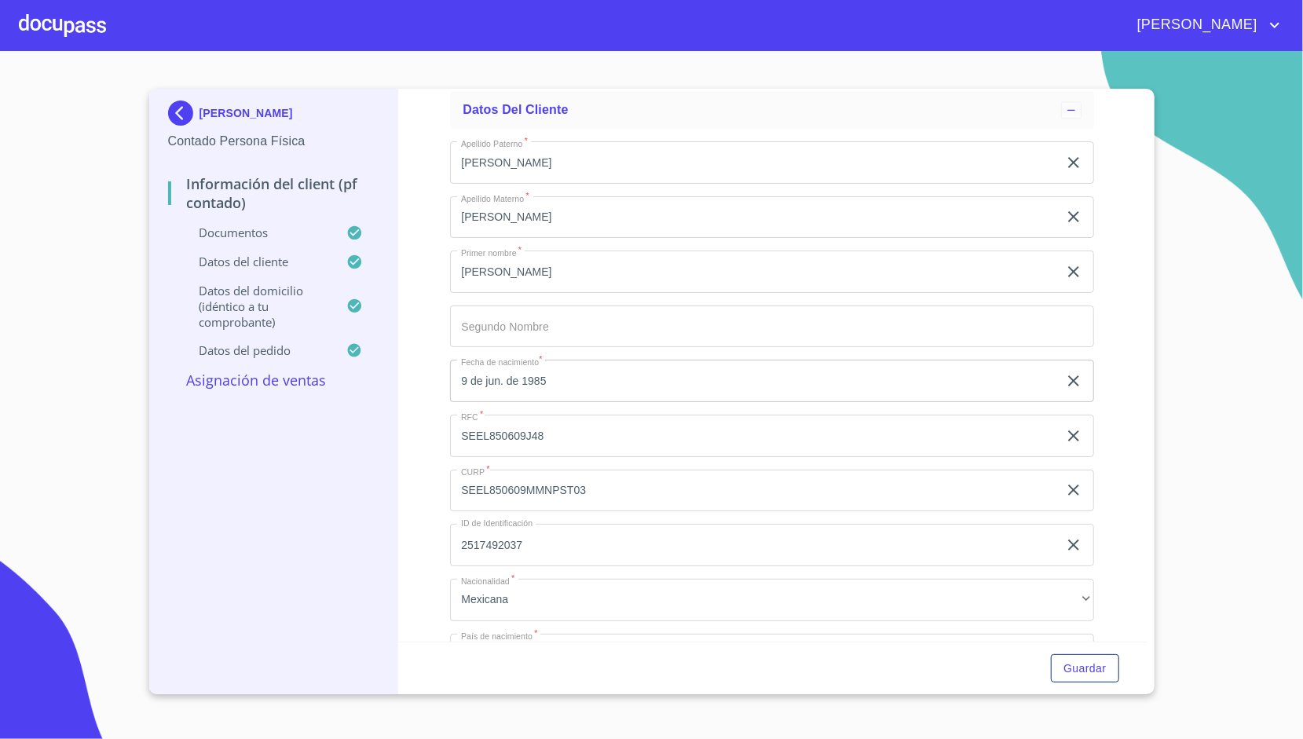
click at [432, 343] on div "Información del Client (PF contado) Documentos Documento de identificación.   *…" at bounding box center [772, 365] width 749 height 553
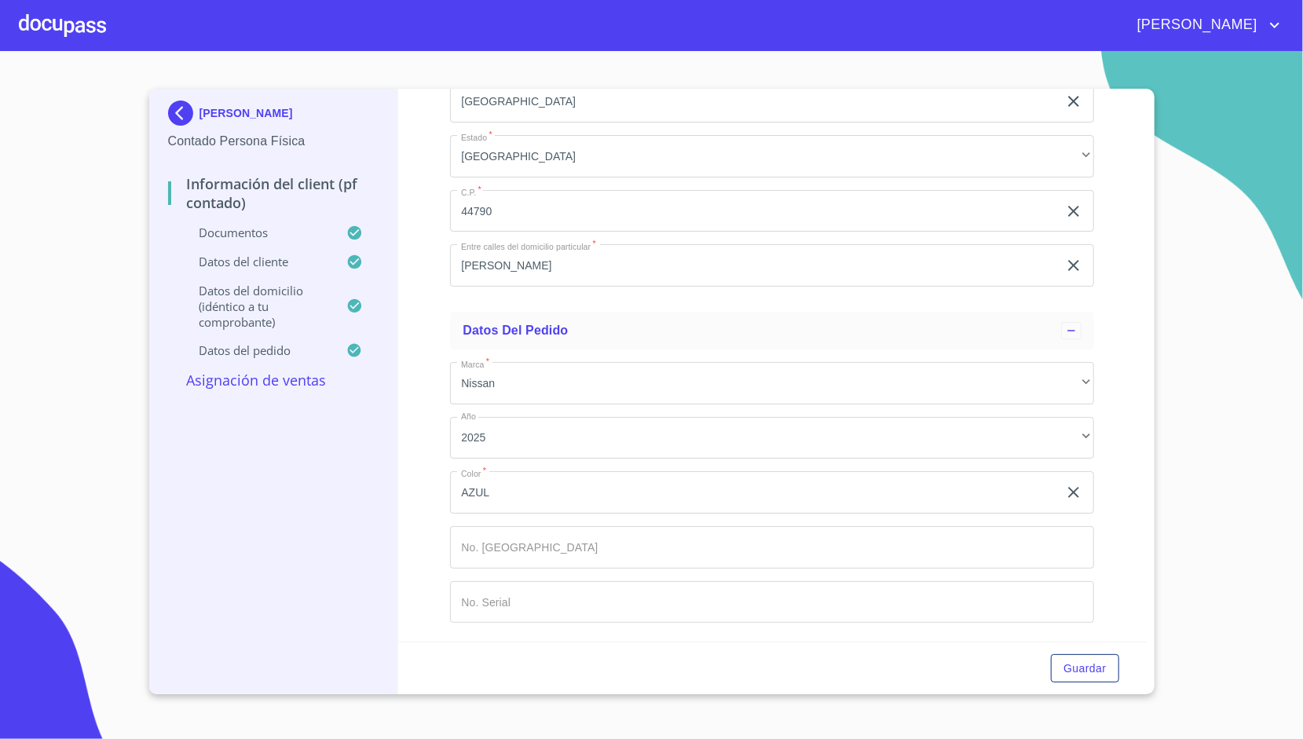
scroll to position [4368, 0]
click at [1102, 664] on span "Guardar" at bounding box center [1085, 669] width 42 height 20
